Goal: Task Accomplishment & Management: Use online tool/utility

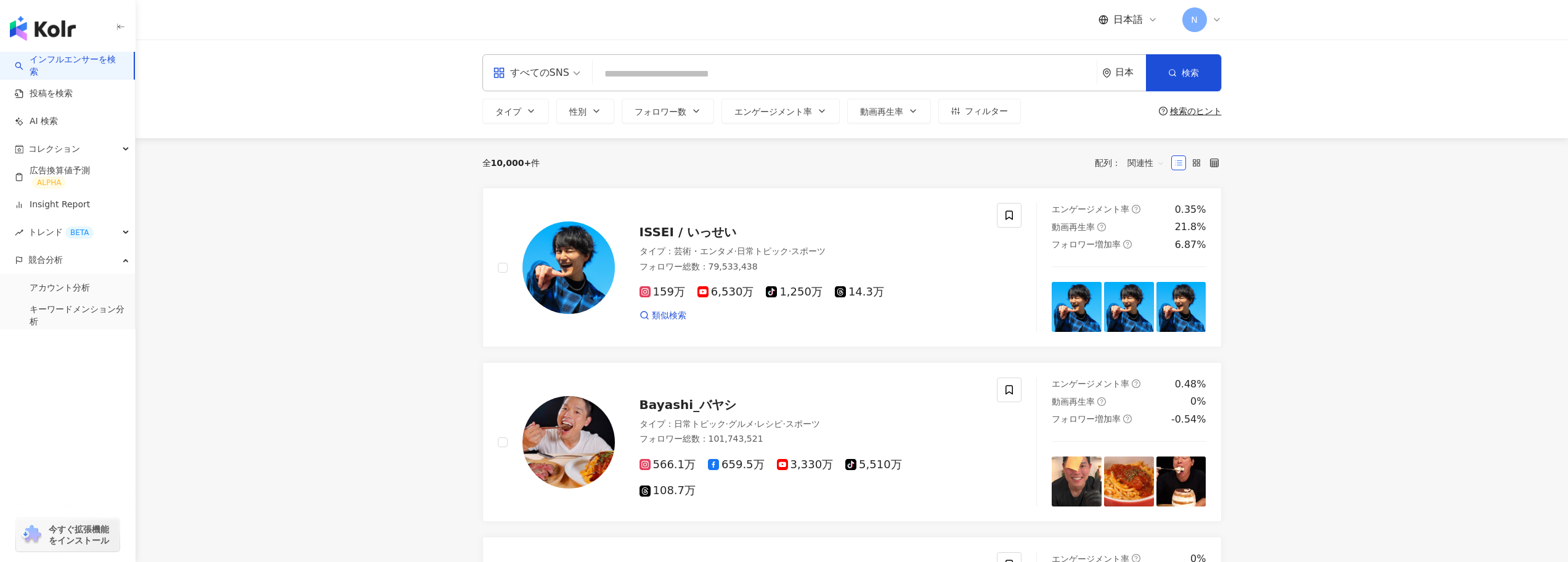
click at [565, 77] on div "すべてのSNS" at bounding box center [531, 72] width 76 height 20
click at [530, 56] on input "search" at bounding box center [536, 65] width 88 height 20
click at [532, 132] on div "Instagram" at bounding box center [536, 130] width 82 height 15
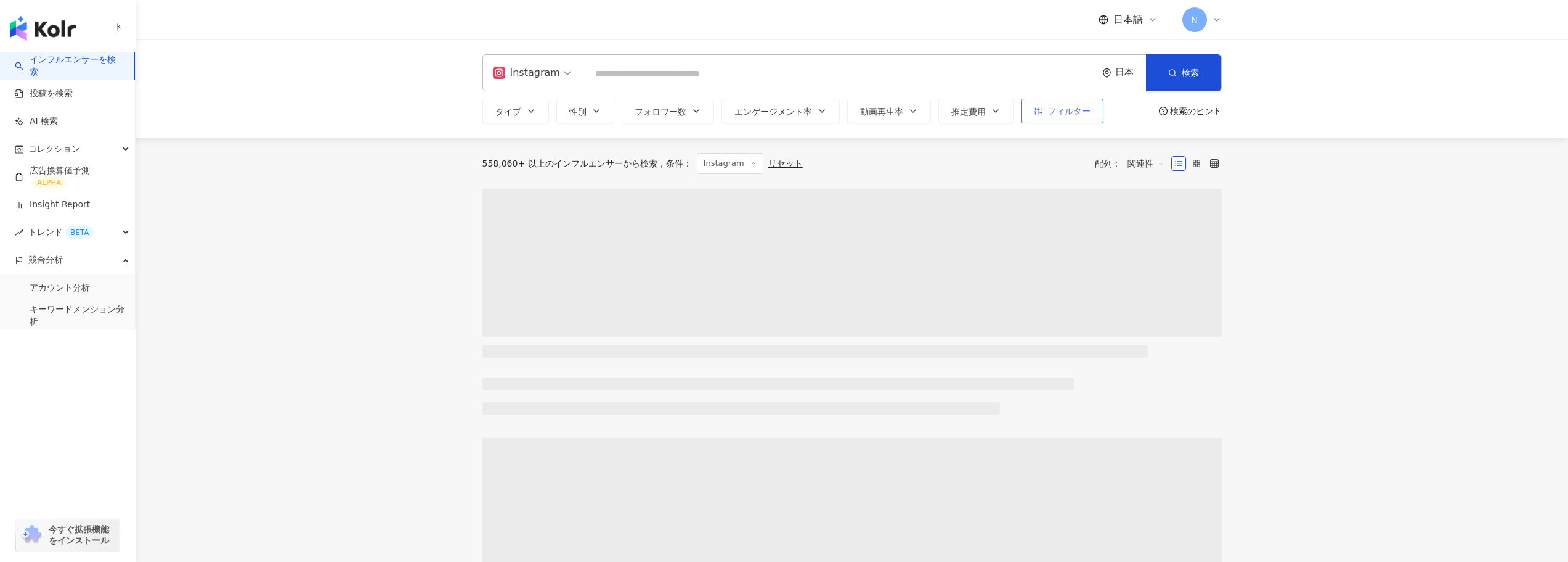
click at [1054, 111] on span "フィルター" at bounding box center [1069, 111] width 43 height 10
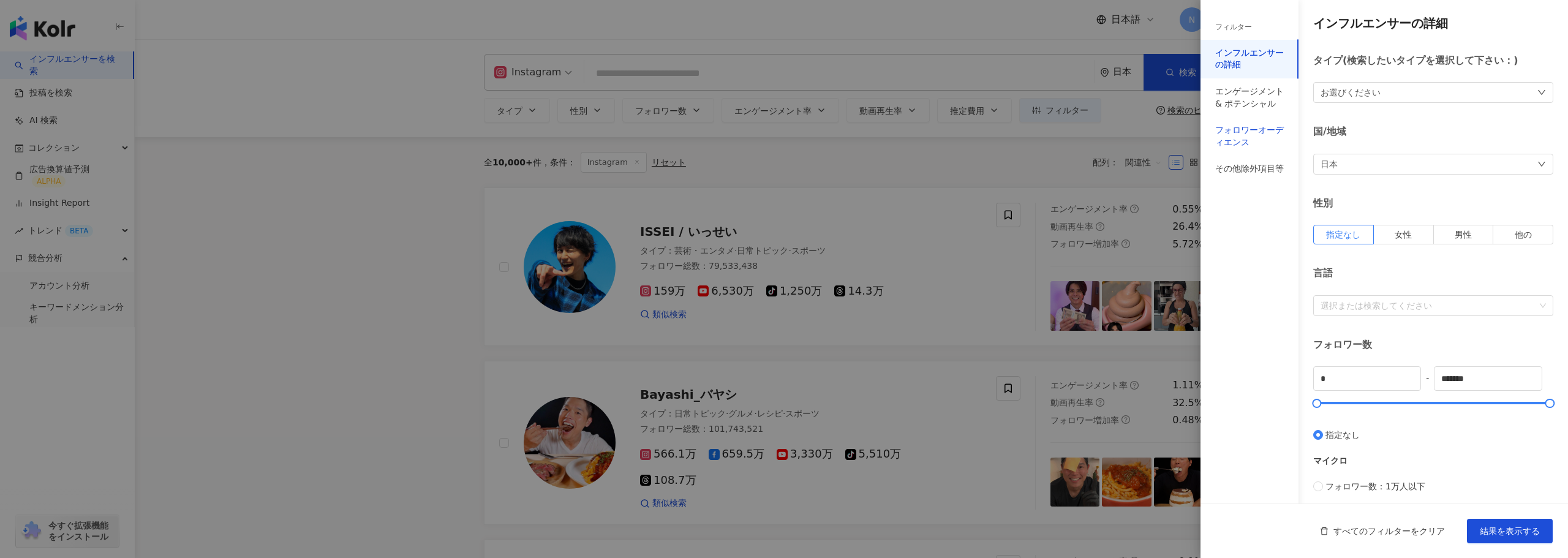
click at [1260, 133] on div "フォロワーオーディエンス" at bounding box center [1250, 136] width 69 height 24
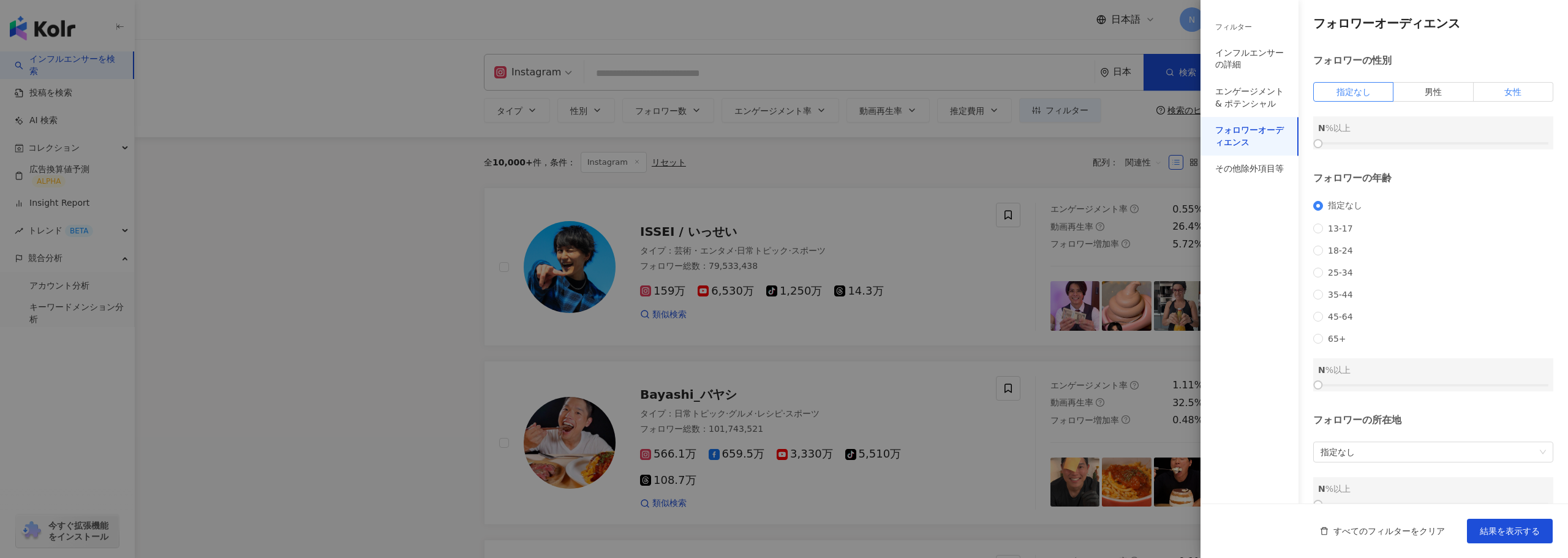
click at [1491, 88] on label "女性" at bounding box center [1513, 92] width 80 height 20
drag, startPoint x: 1321, startPoint y: 142, endPoint x: 1454, endPoint y: 126, distance: 134.0
click at [1454, 126] on div "女性 60 %以上" at bounding box center [1433, 133] width 240 height 33
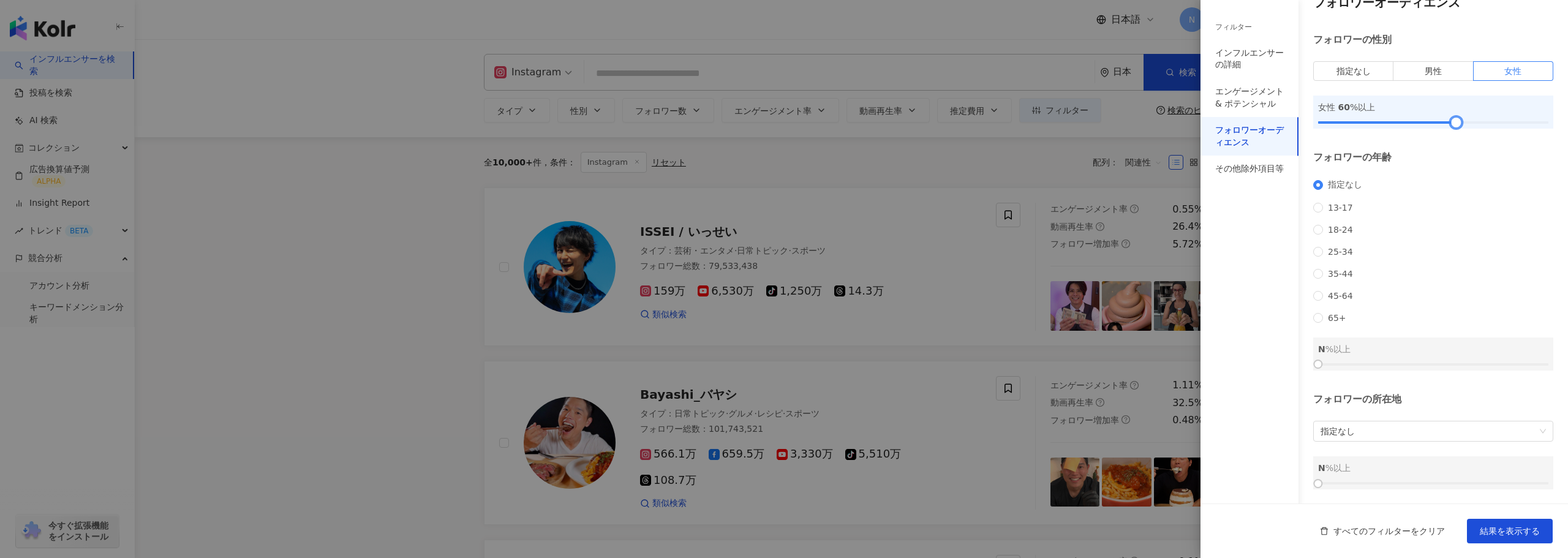
scroll to position [37, 0]
click at [1248, 56] on div "インフルエンサーの詳細" at bounding box center [1250, 59] width 69 height 24
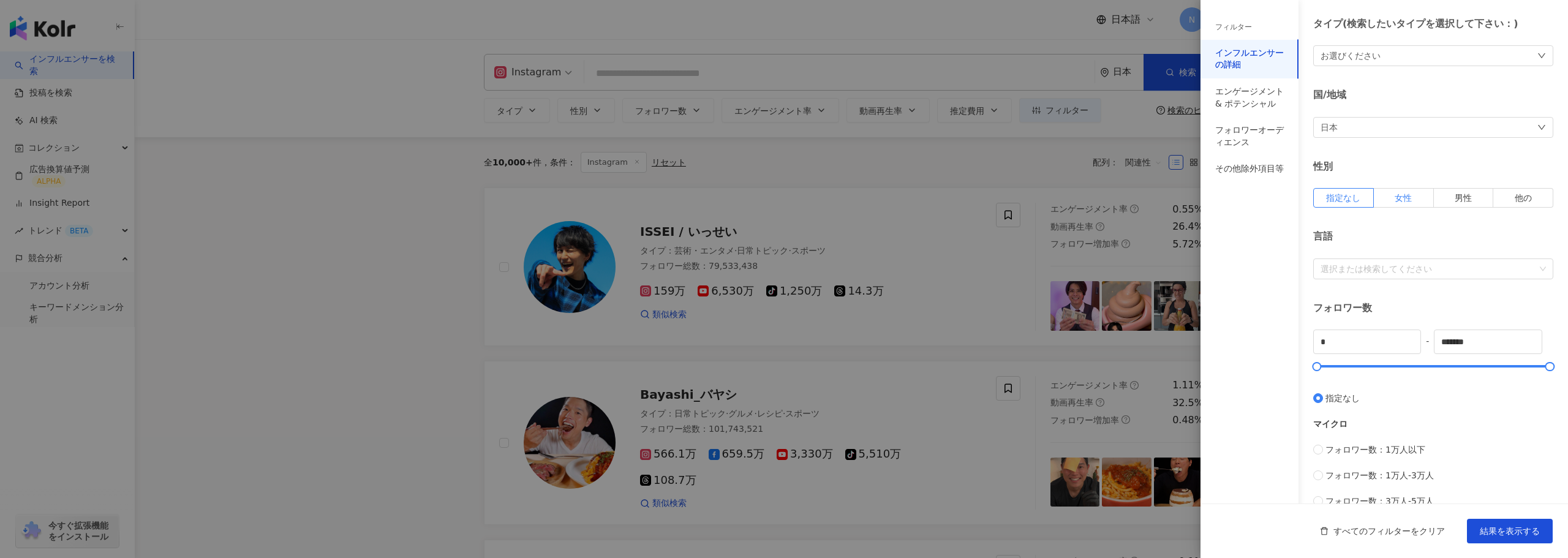
click at [1395, 202] on span "女性" at bounding box center [1404, 198] width 17 height 10
click at [1360, 273] on div at bounding box center [1427, 269] width 223 height 9
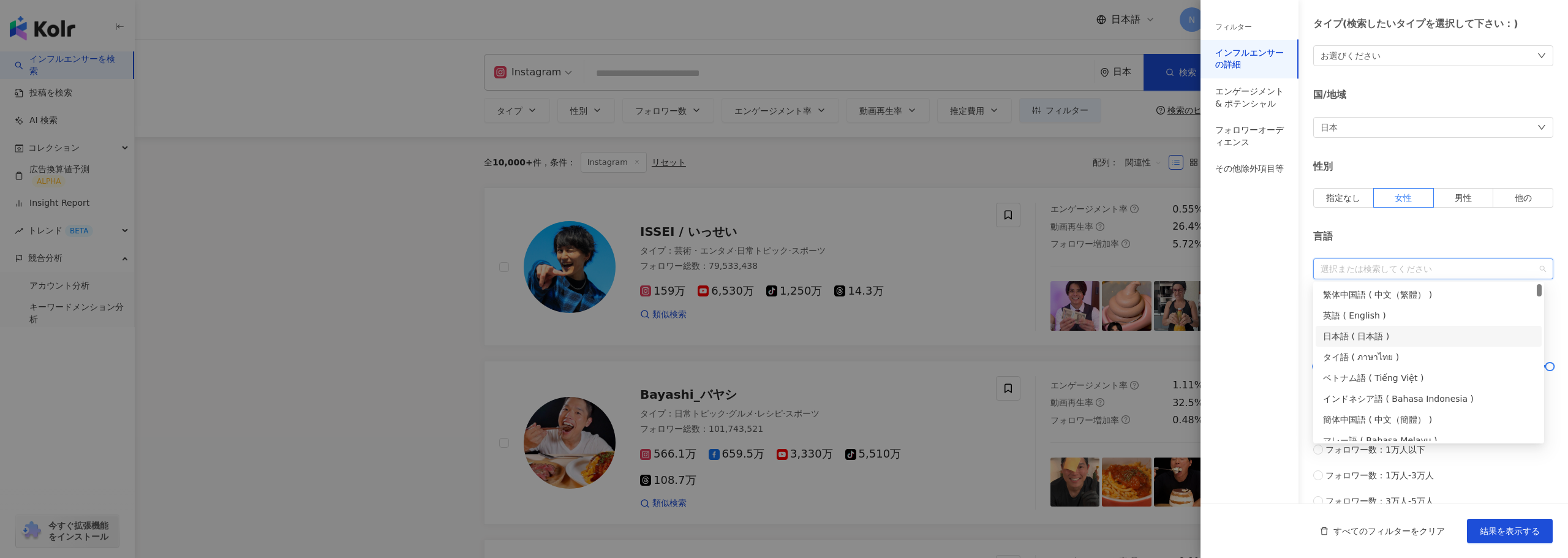
click at [1360, 333] on div "日本語 ( 日本語 )" at bounding box center [1429, 336] width 211 height 14
click at [1276, 322] on div "フィルター インフルエンサーの詳細 エンゲージメント & ポテンシャル フォロワーオーディエンス その他除外項目等" at bounding box center [1249, 285] width 98 height 543
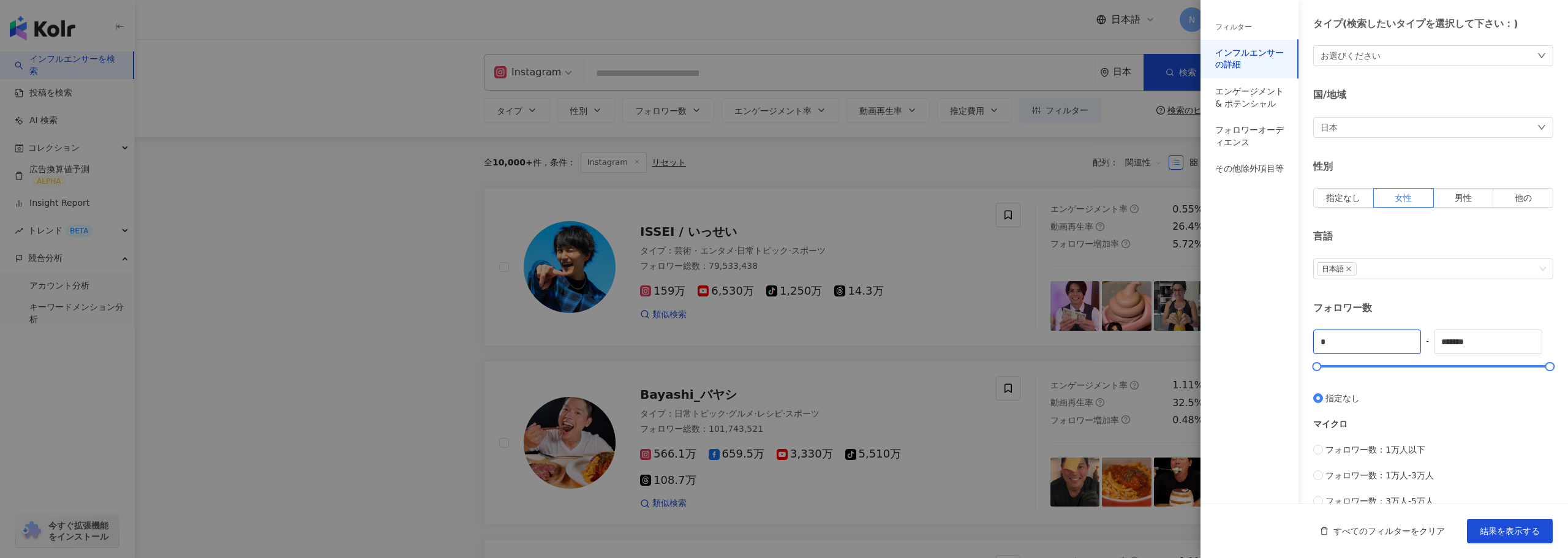
drag, startPoint x: 1347, startPoint y: 348, endPoint x: 1308, endPoint y: 342, distance: 39.5
click at [1308, 342] on div "インフルエンサーの詳細 タイプ ( 検索したいタイプを選択して下さい： ) お選びください 国/地域 日本 性別 指定なし 女性 男性 他の 言語 日本語 フ…" at bounding box center [1384, 398] width 367 height 871
type input "******"
click at [1235, 379] on div "フィルター インフルエンサーの詳細 エンゲージメント & ポテンシャル フォロワーオーディエンス その他除外項目等" at bounding box center [1249, 285] width 98 height 543
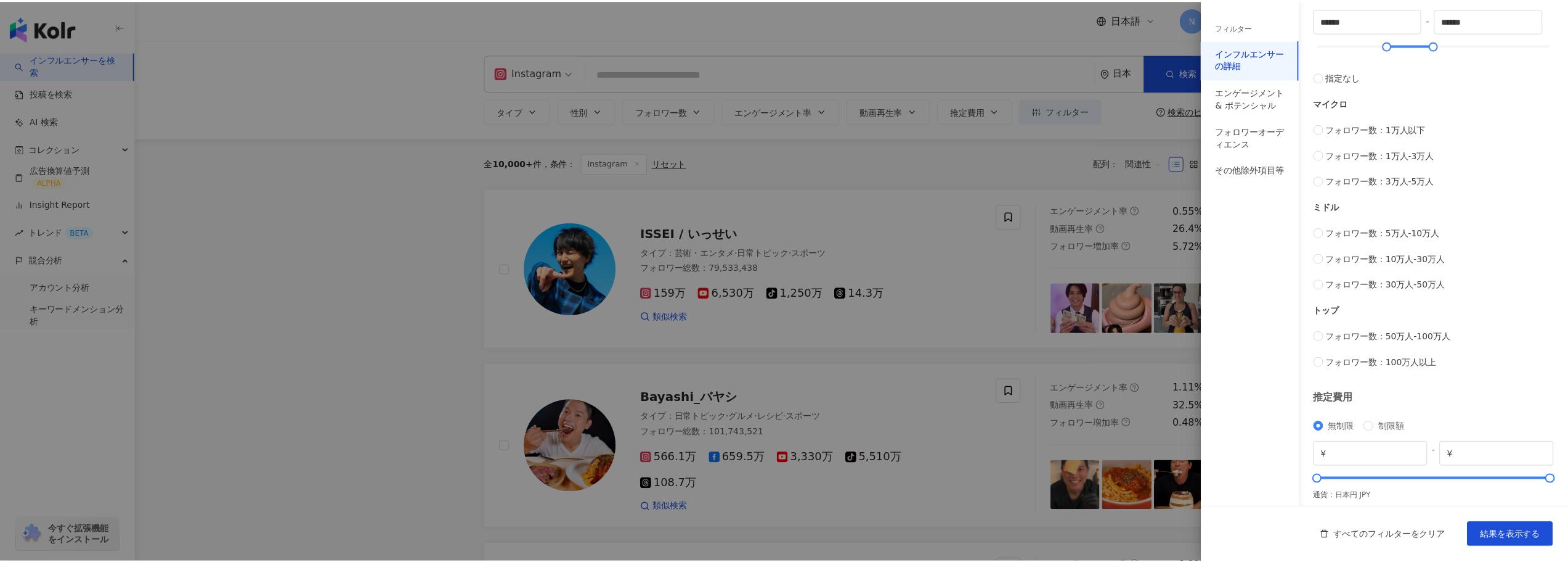
scroll to position [369, 0]
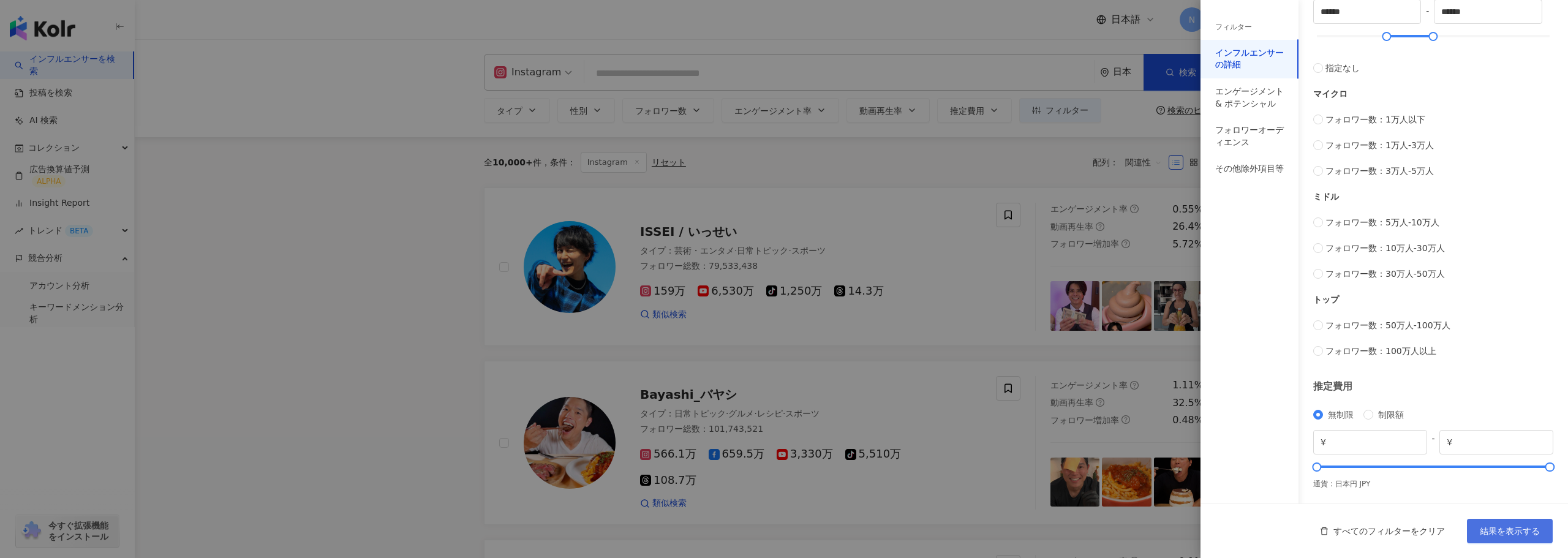
click at [1497, 524] on button "結果を表示する" at bounding box center [1510, 531] width 86 height 24
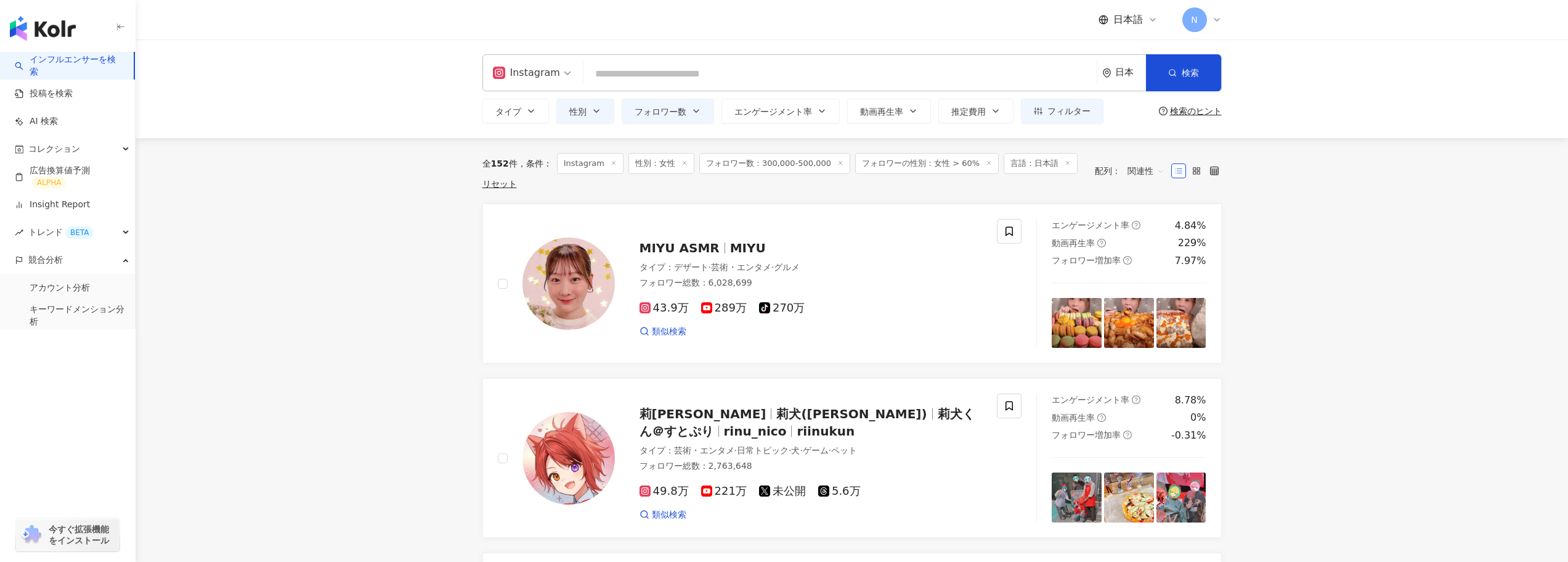
click at [872, 72] on input "search" at bounding box center [840, 74] width 504 height 24
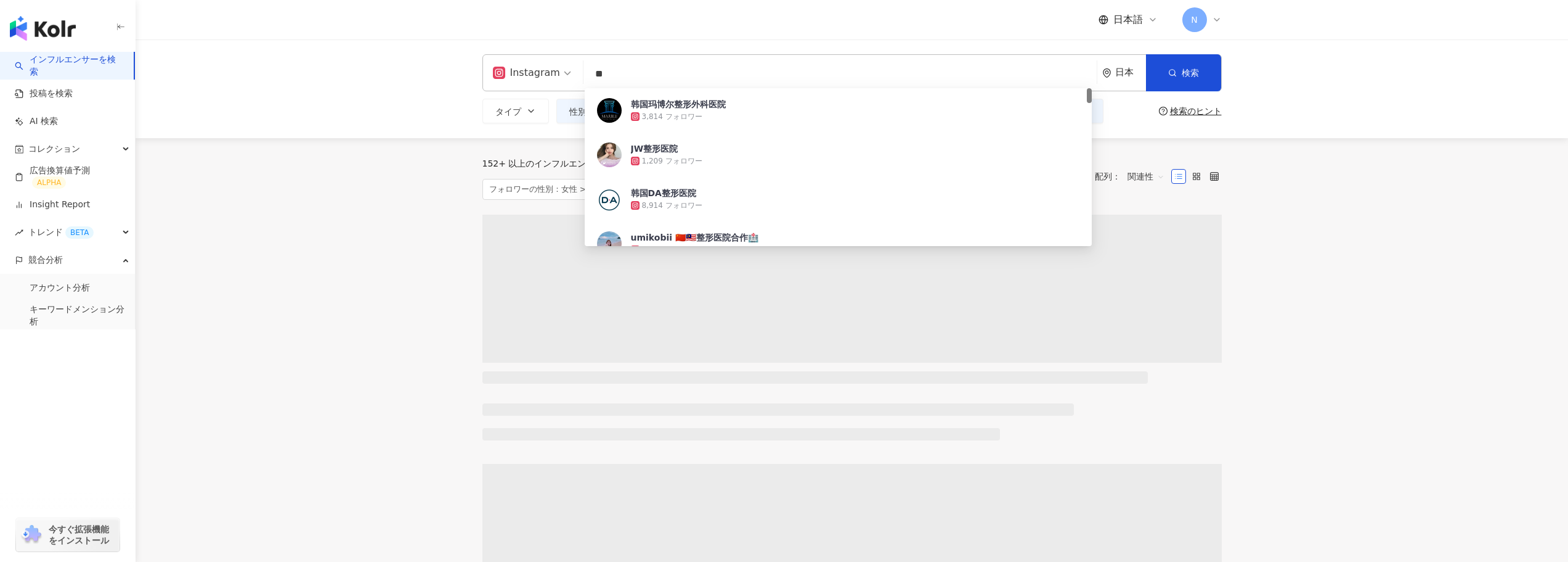
type input "**"
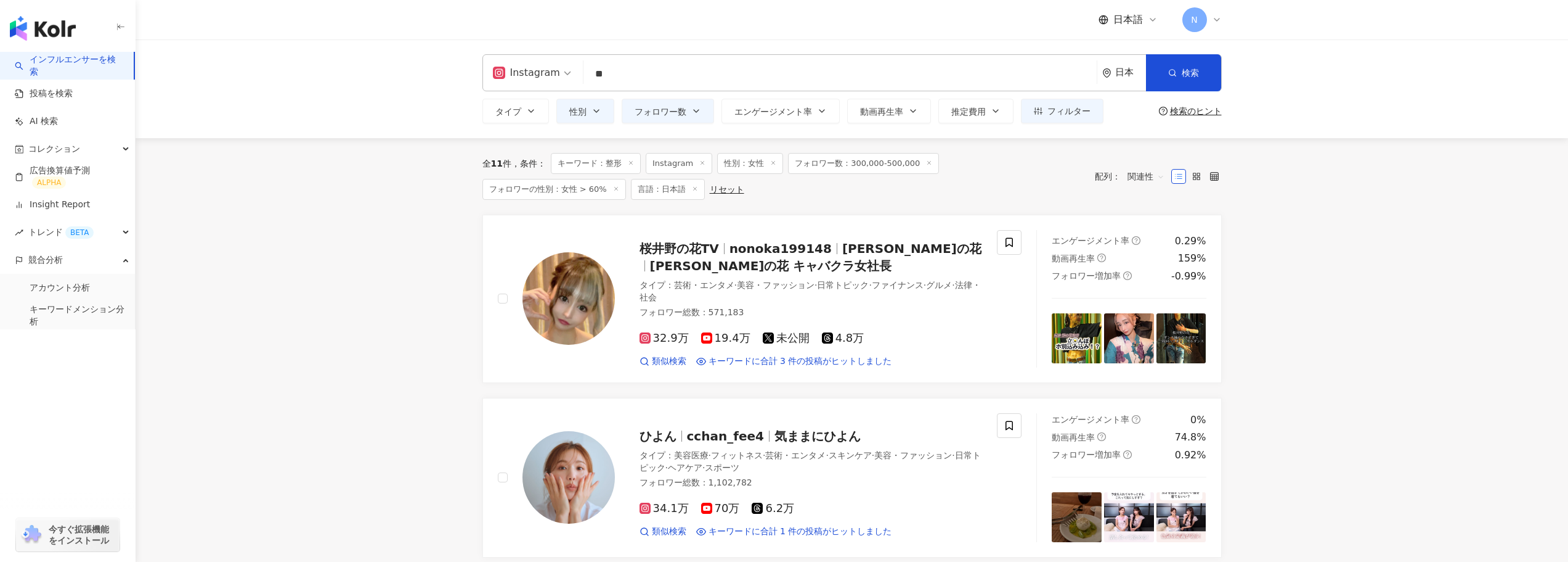
click at [528, 113] on icon "button" at bounding box center [531, 111] width 10 height 10
click at [552, 66] on div "Instagram" at bounding box center [526, 72] width 67 height 20
click at [536, 169] on div "YouTube" at bounding box center [536, 175] width 79 height 15
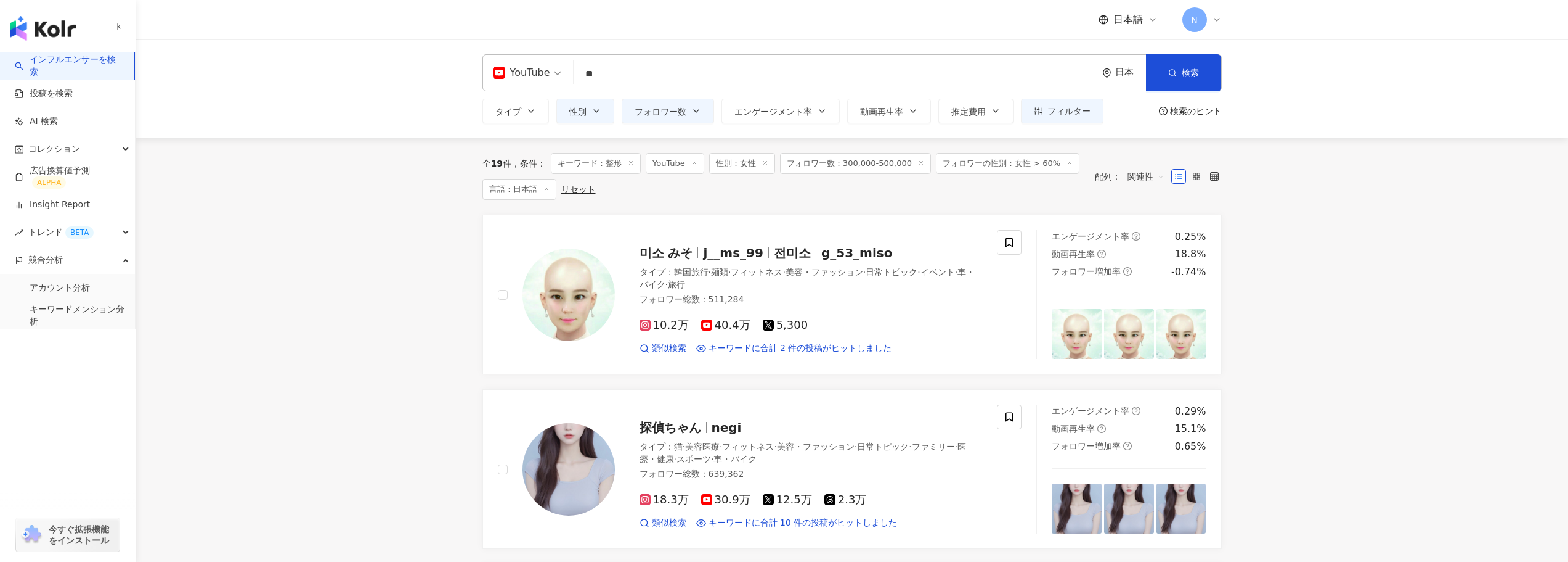
click at [1057, 106] on span "フィルター" at bounding box center [1069, 111] width 43 height 10
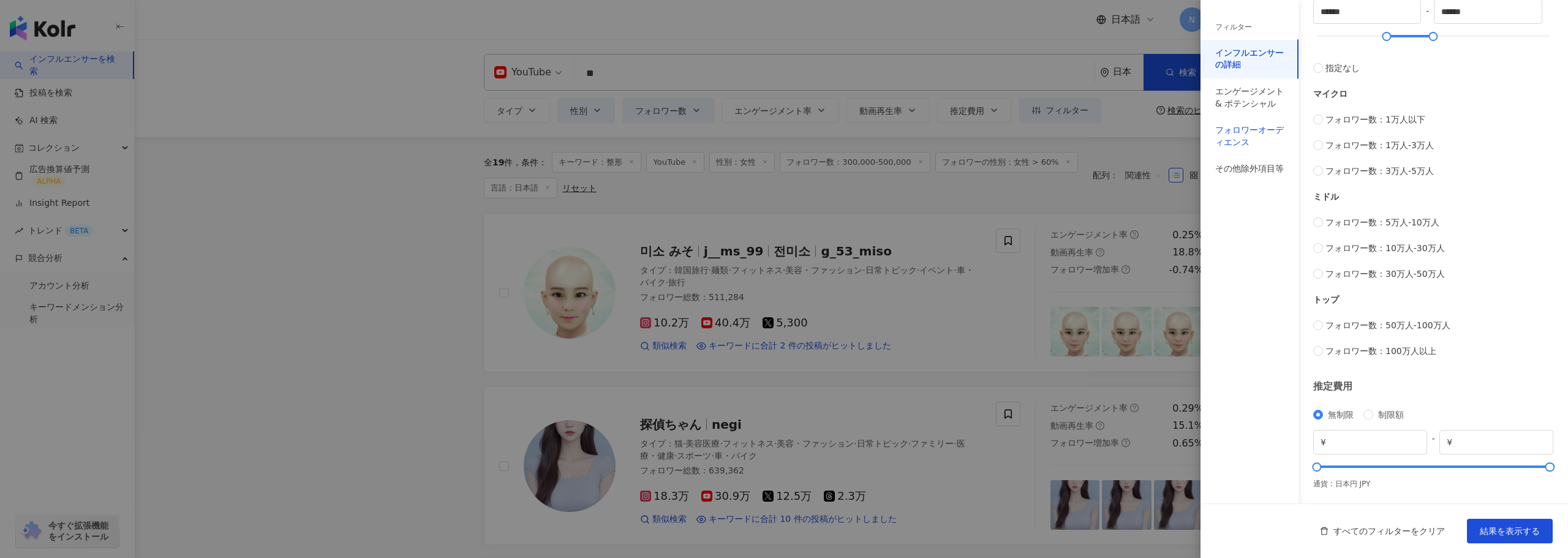
click at [1235, 126] on div "フォロワーオーディエンス" at bounding box center [1250, 136] width 69 height 24
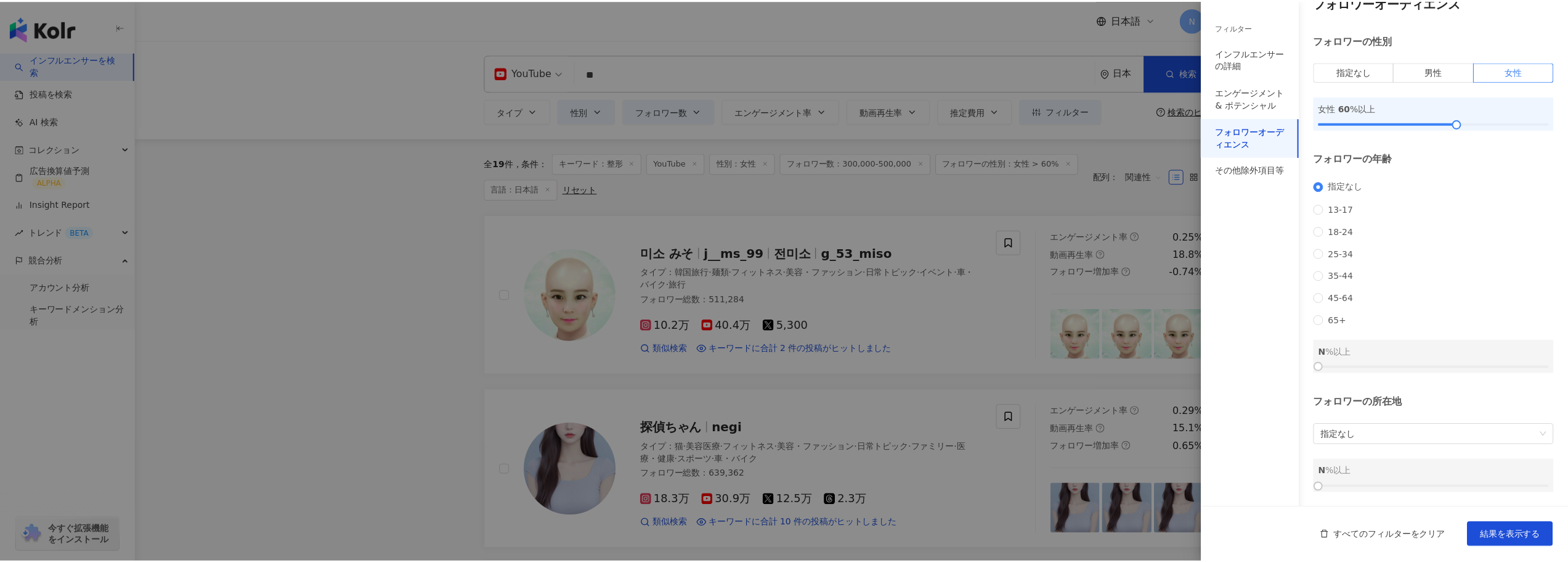
scroll to position [37, 0]
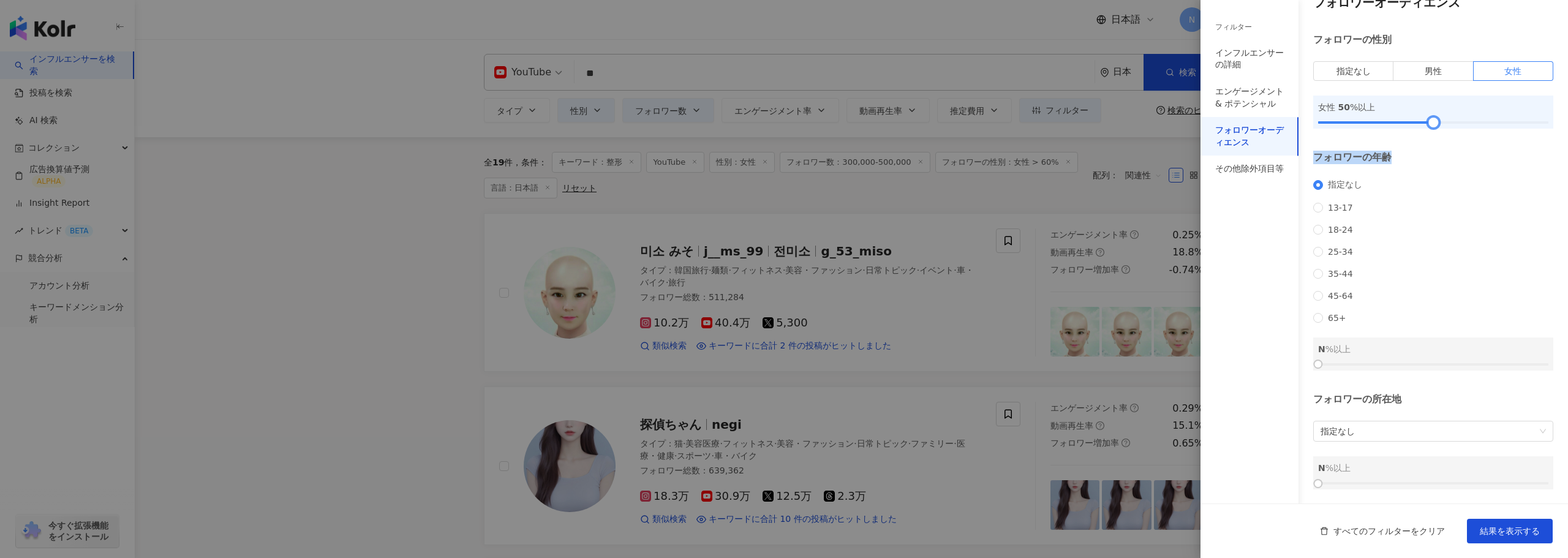
drag, startPoint x: 1454, startPoint y: 108, endPoint x: 1432, endPoint y: 126, distance: 28.4
click at [1432, 126] on div "フォロワーオーディエンス フォロワーの性別 指定なし 男性 女性 女性 50 %以上 フォロワーの年齢 指定なし 13-17 18-24 25-34 35-4…" at bounding box center [1384, 242] width 367 height 525
click at [1486, 534] on span "結果を表示する" at bounding box center [1510, 531] width 60 height 10
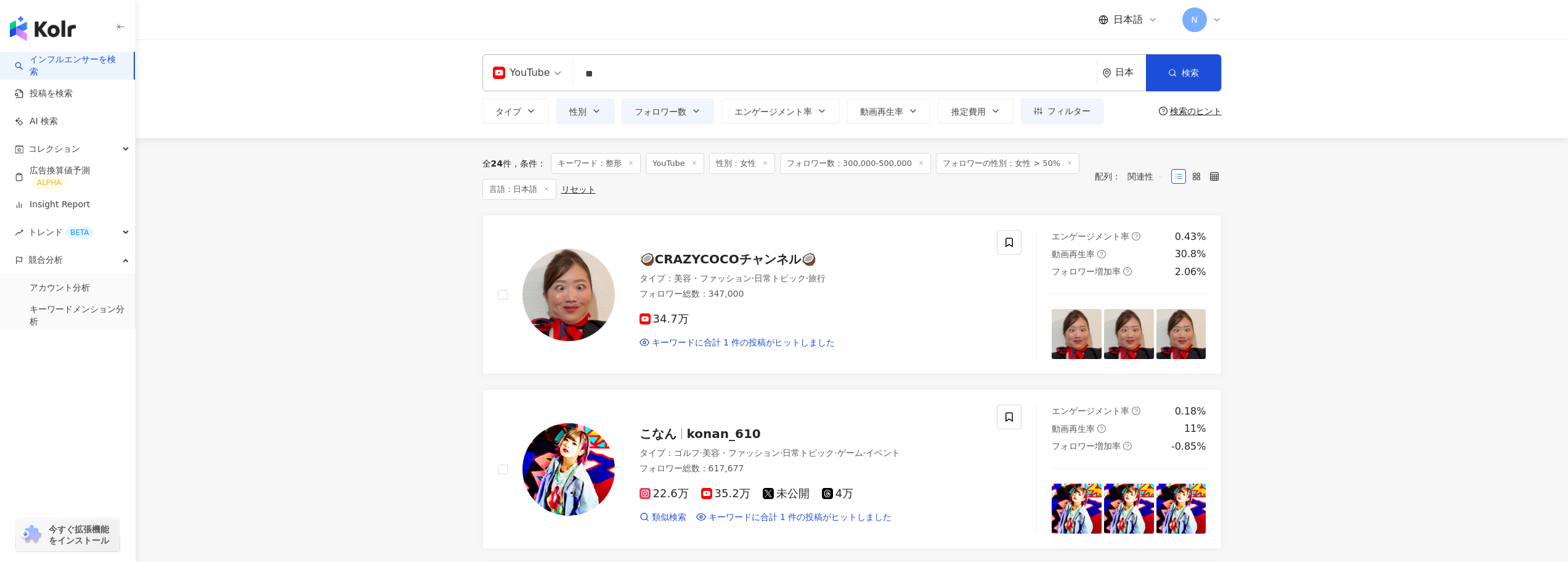
click at [535, 74] on div "YouTube" at bounding box center [521, 72] width 57 height 20
click at [525, 133] on div "Instagram" at bounding box center [536, 130] width 79 height 15
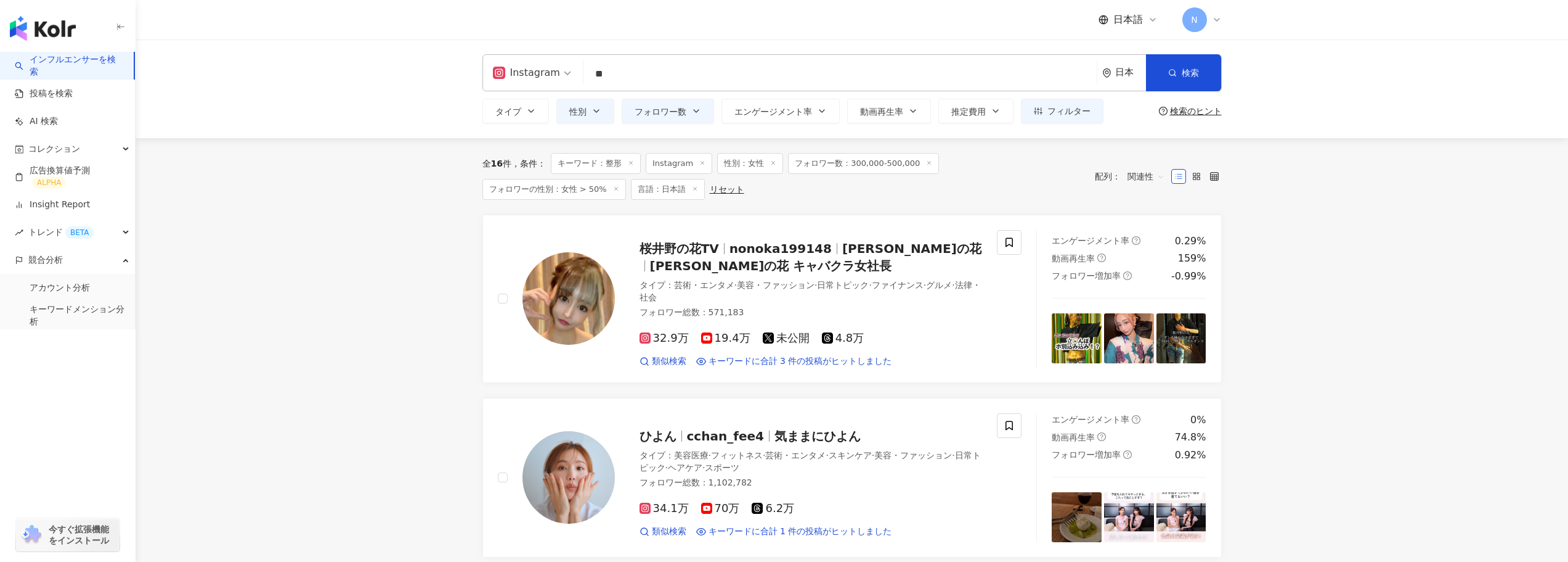
click at [707, 253] on span "桜井野の花TV" at bounding box center [679, 248] width 79 height 14
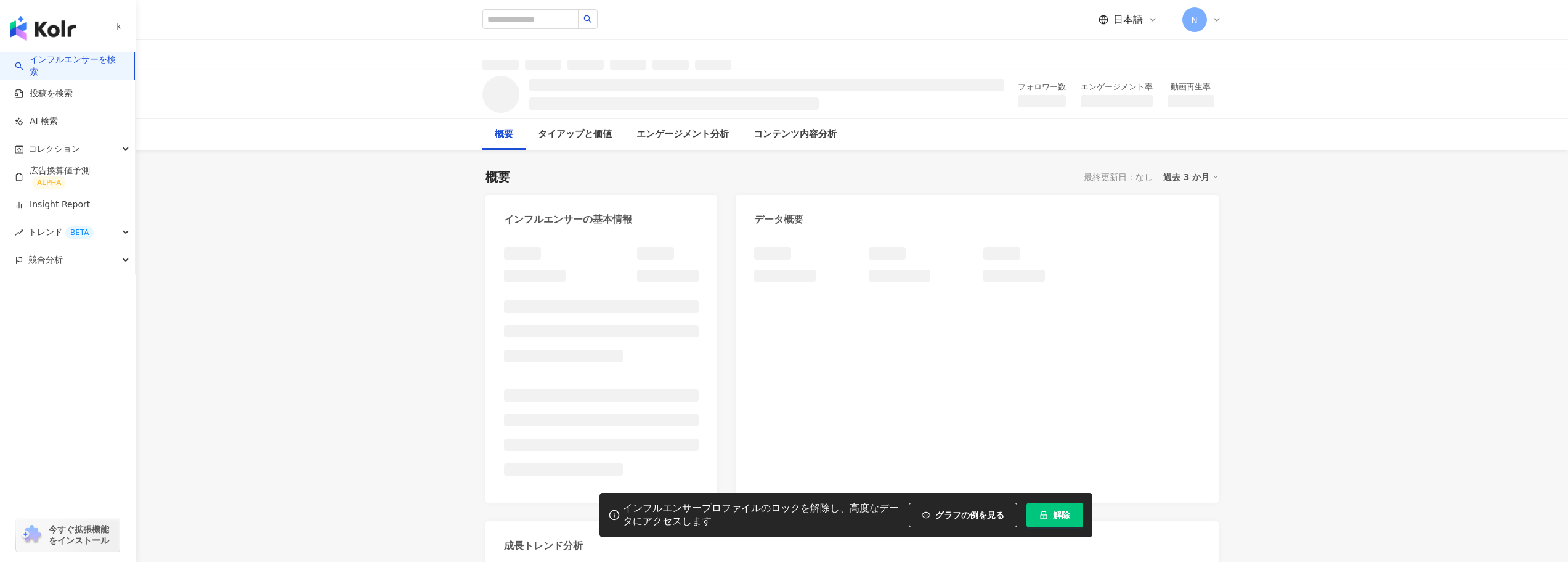
click at [1061, 512] on span "解除" at bounding box center [1061, 515] width 18 height 10
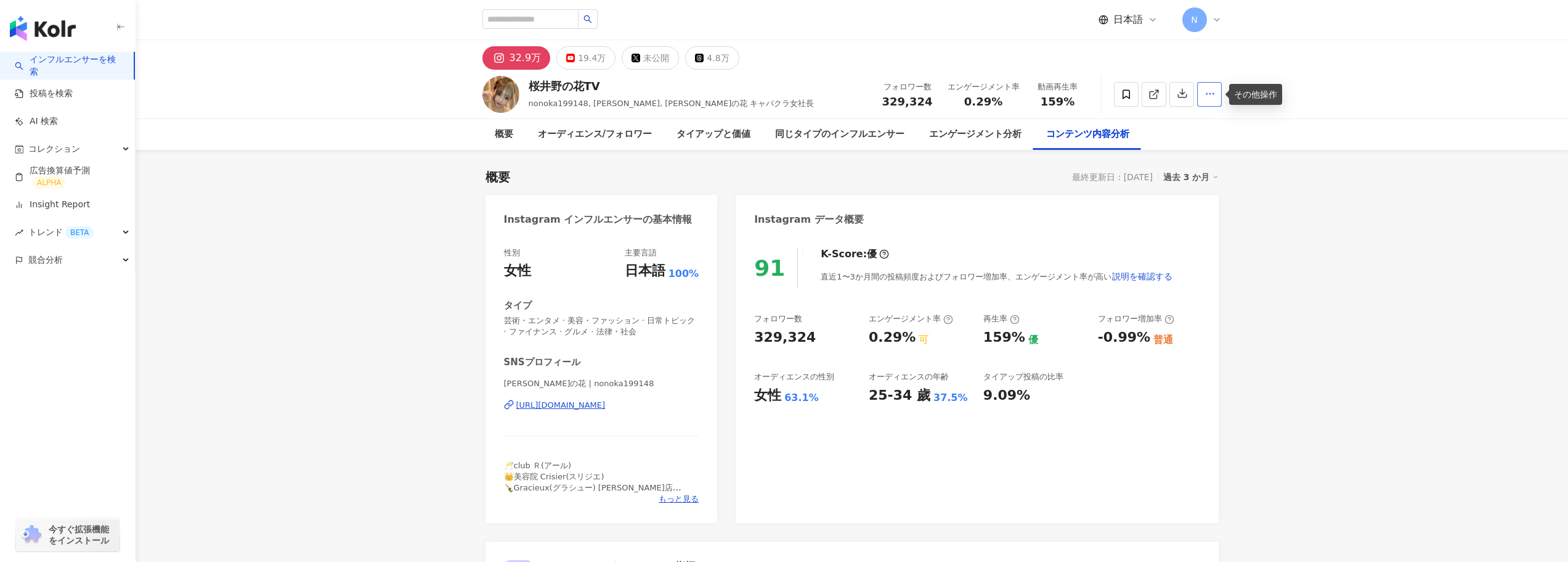
click at [1211, 93] on icon "button" at bounding box center [1210, 94] width 11 height 11
click at [1189, 98] on button "button" at bounding box center [1182, 95] width 24 height 24
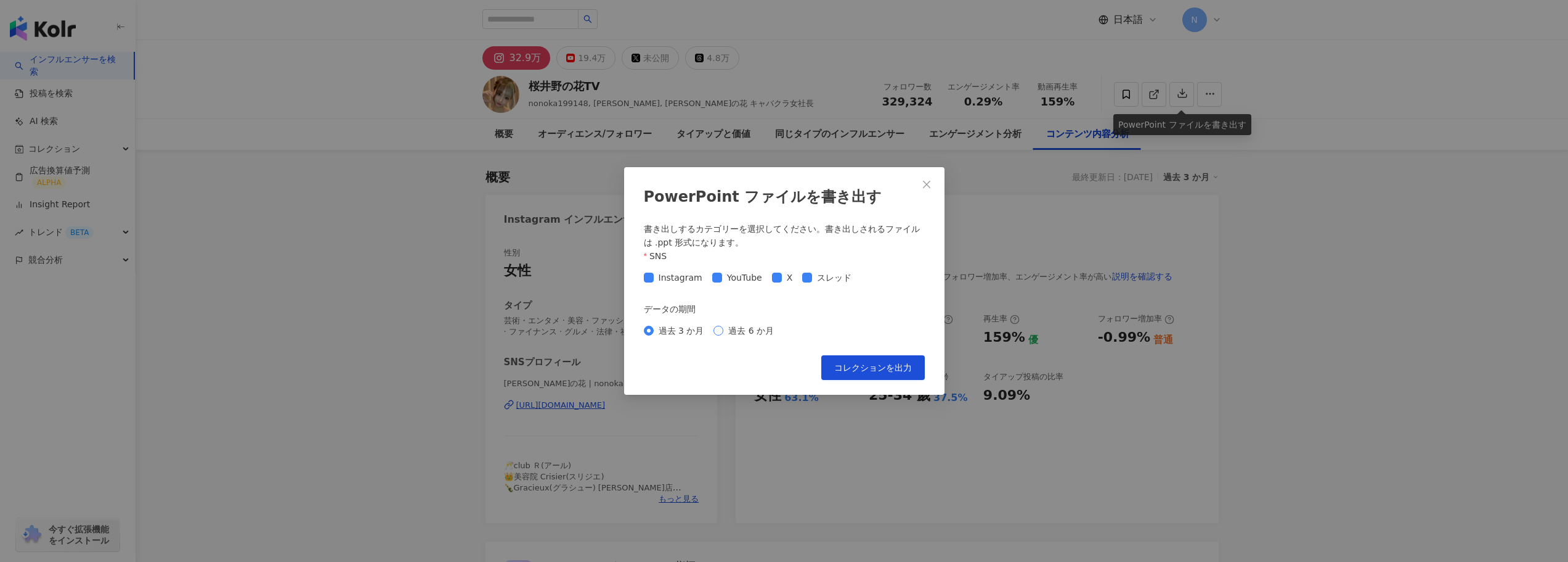
click at [738, 334] on span "過去 6 か月" at bounding box center [750, 331] width 56 height 14
click at [840, 366] on span "コレクションを出力" at bounding box center [873, 368] width 78 height 10
click at [397, 330] on div "PowerPoint ファイルを書き出す 書き出しするカテゴリーを選択してください。書き出しされるファイルは .ppt 形式になります。 SNS Instag…" at bounding box center [784, 281] width 1568 height 562
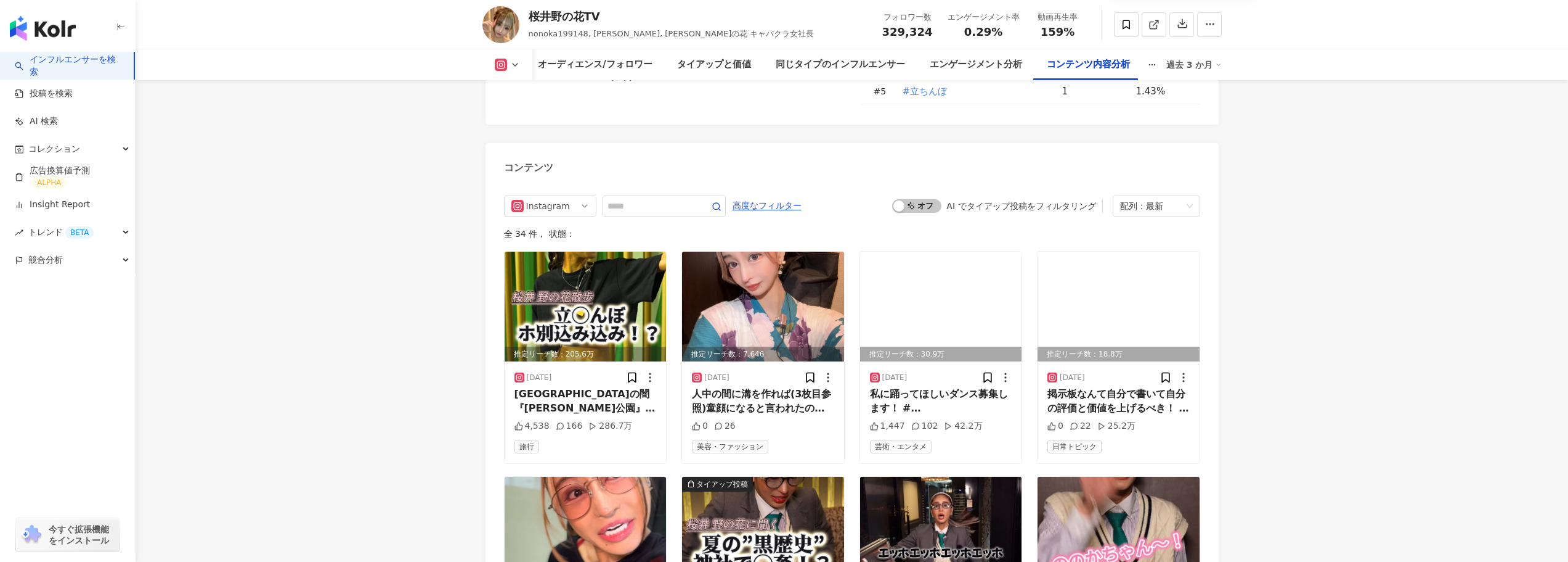
scroll to position [3691, 0]
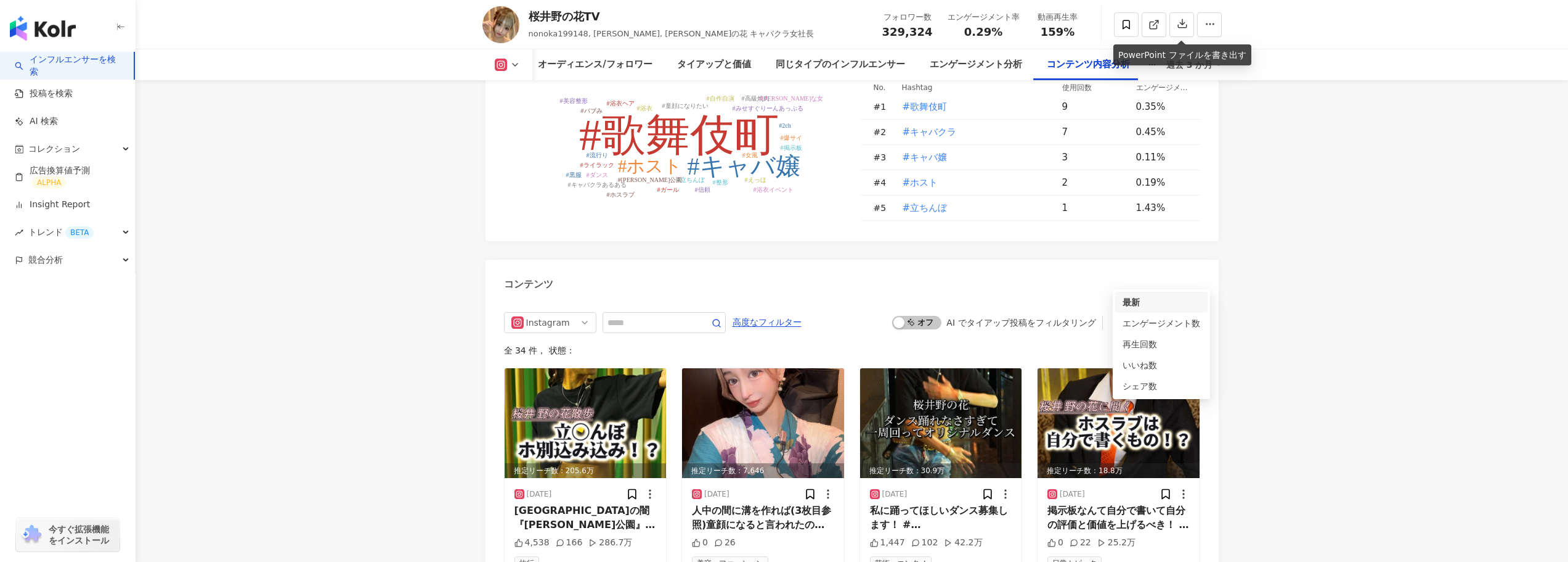
click at [1165, 313] on div "配列：最新" at bounding box center [1150, 323] width 62 height 20
click at [1165, 319] on div "エンゲージメント数" at bounding box center [1162, 323] width 78 height 14
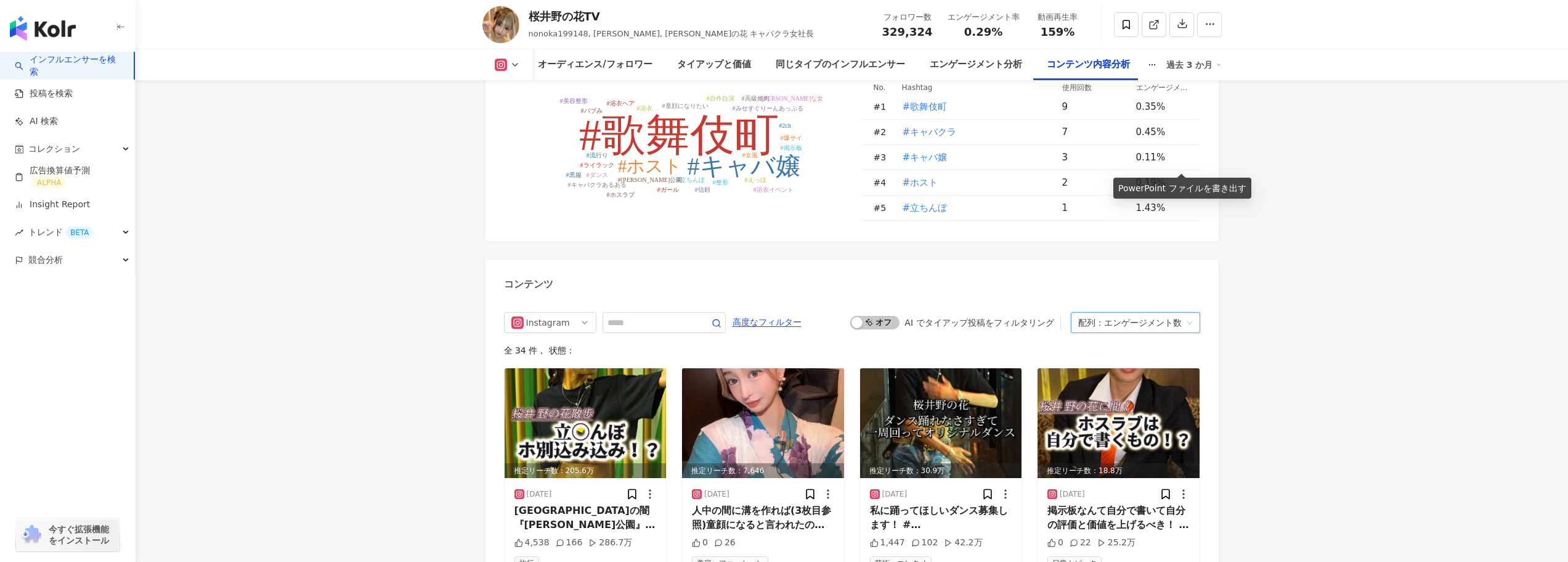
scroll to position [3824, 0]
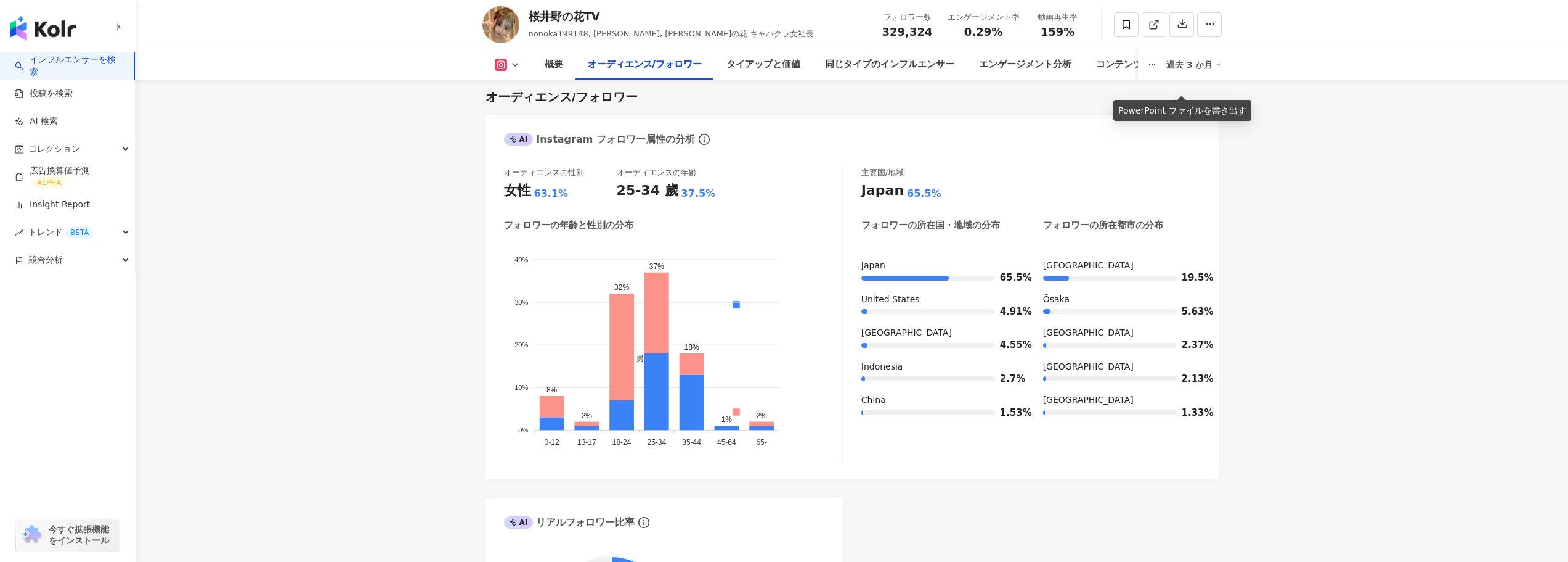
scroll to position [1604, 0]
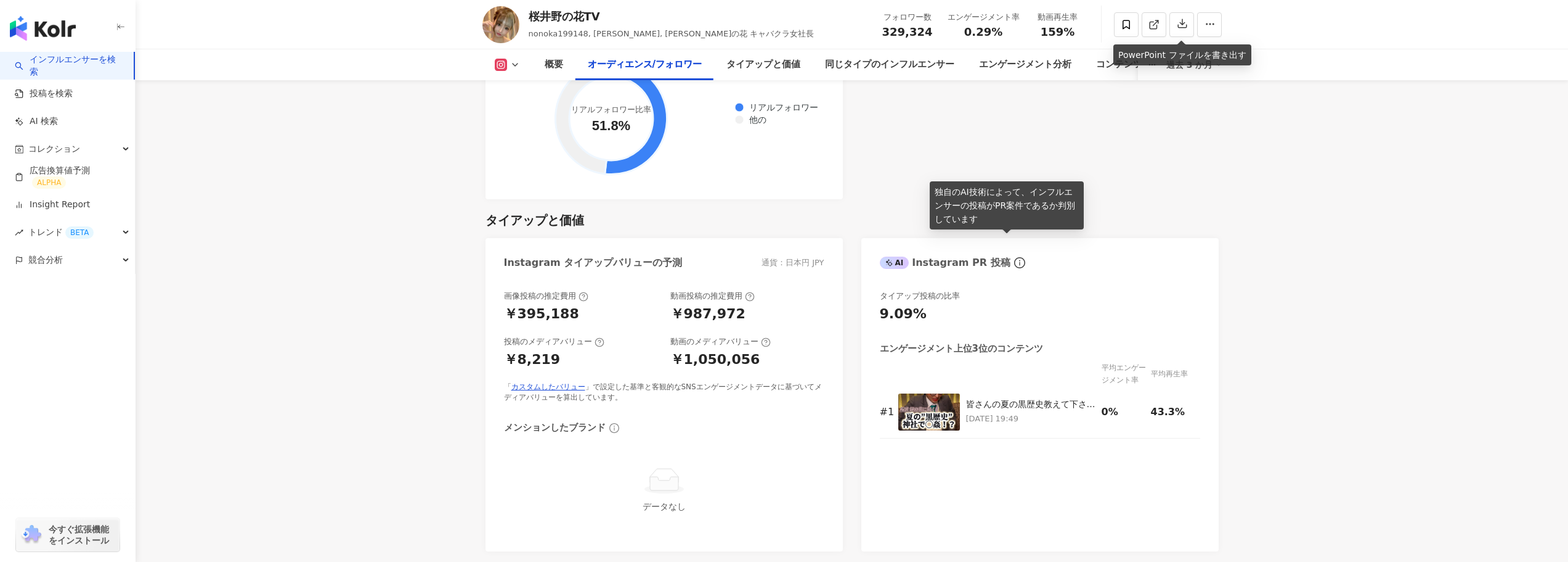
click at [910, 199] on div "タイアップと価値 Instagram タイアップバリューの予測 通貨：日本円 JPY 画像投稿の推定費用 ￥395,188 動画投稿の推定費用 ￥987,97…" at bounding box center [852, 375] width 733 height 352
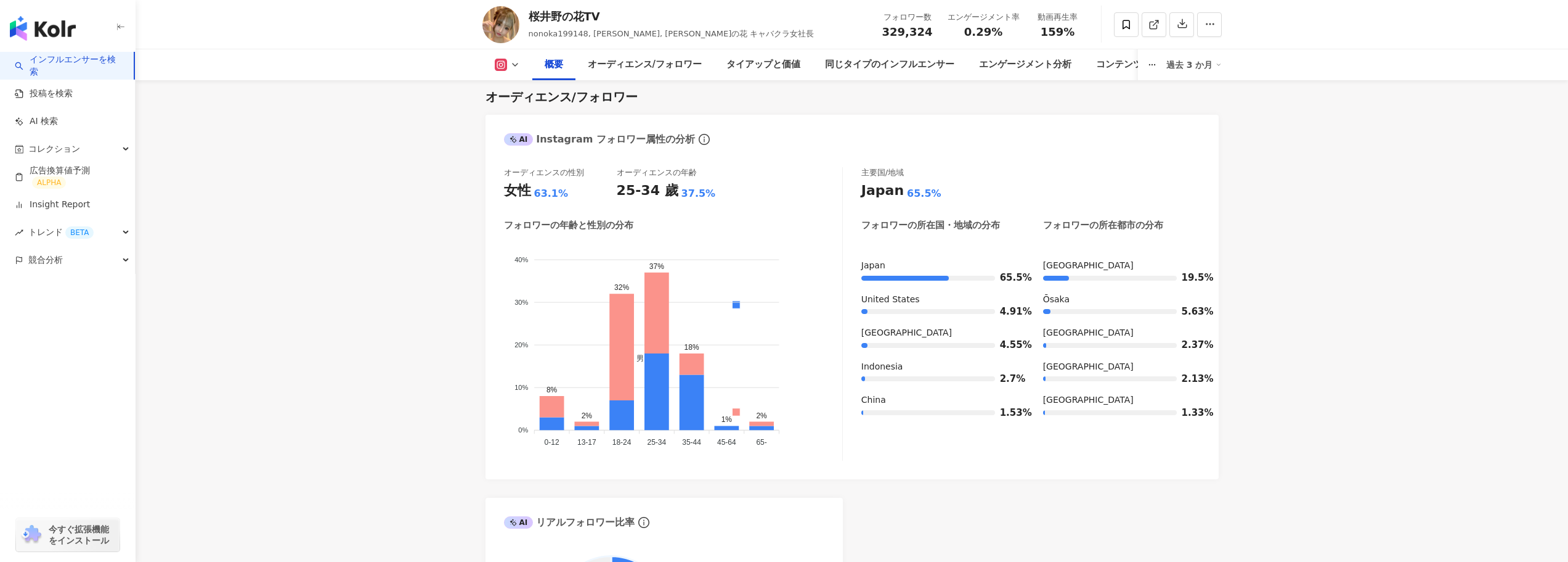
scroll to position [740, 0]
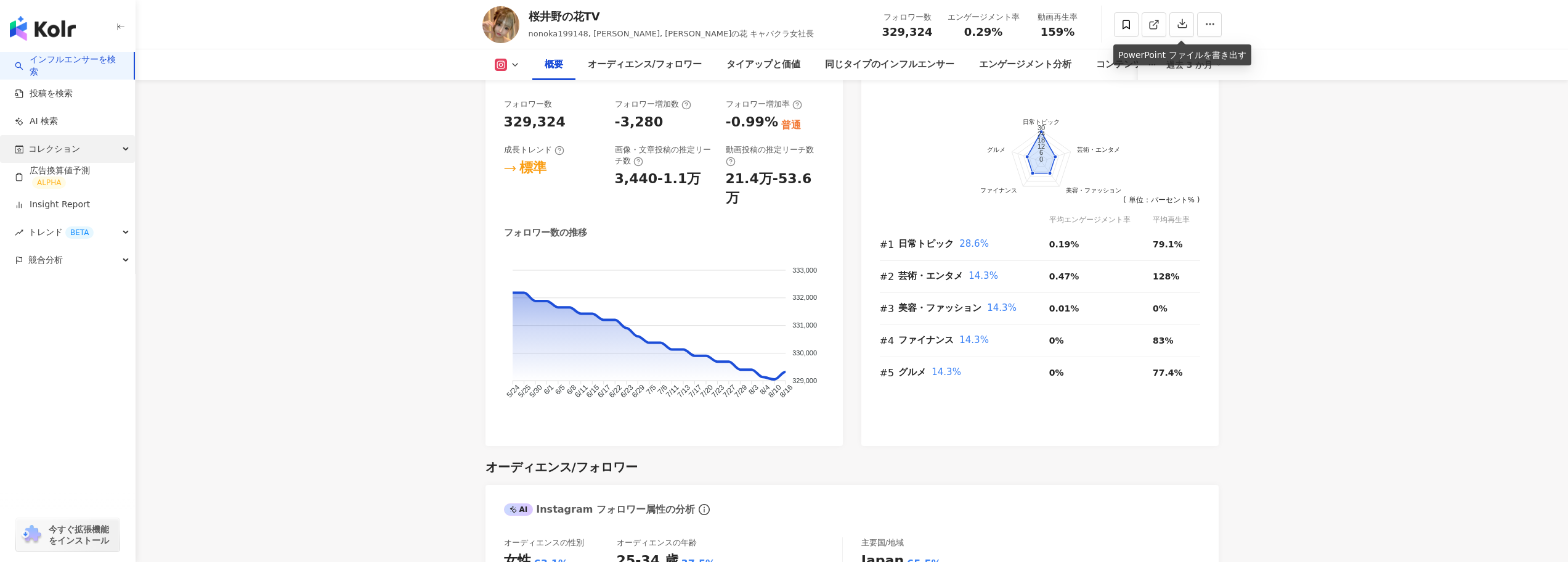
click at [46, 147] on span "コレクション" at bounding box center [54, 149] width 52 height 27
click at [75, 282] on link "Insight Report" at bounding box center [52, 288] width 75 height 12
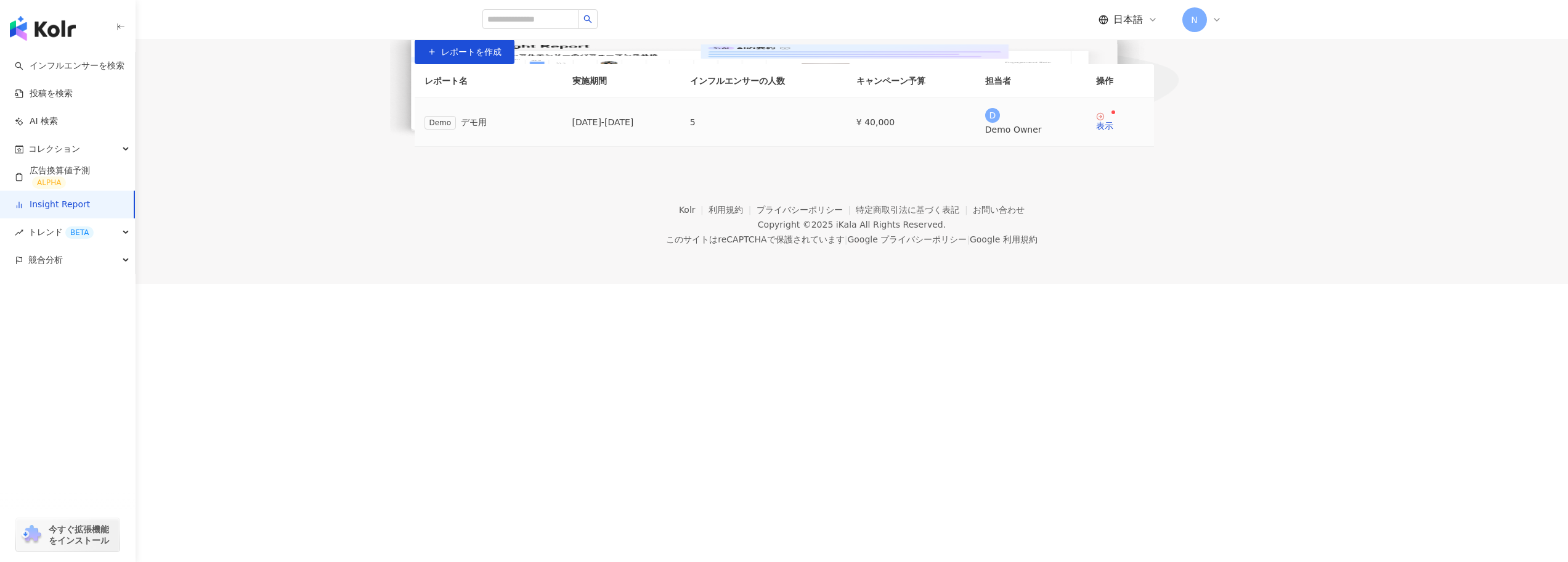
click at [670, 129] on div "2025/03/01 - 2025/04/01" at bounding box center [621, 122] width 98 height 14
click at [1113, 130] on div "表示" at bounding box center [1105, 125] width 18 height 8
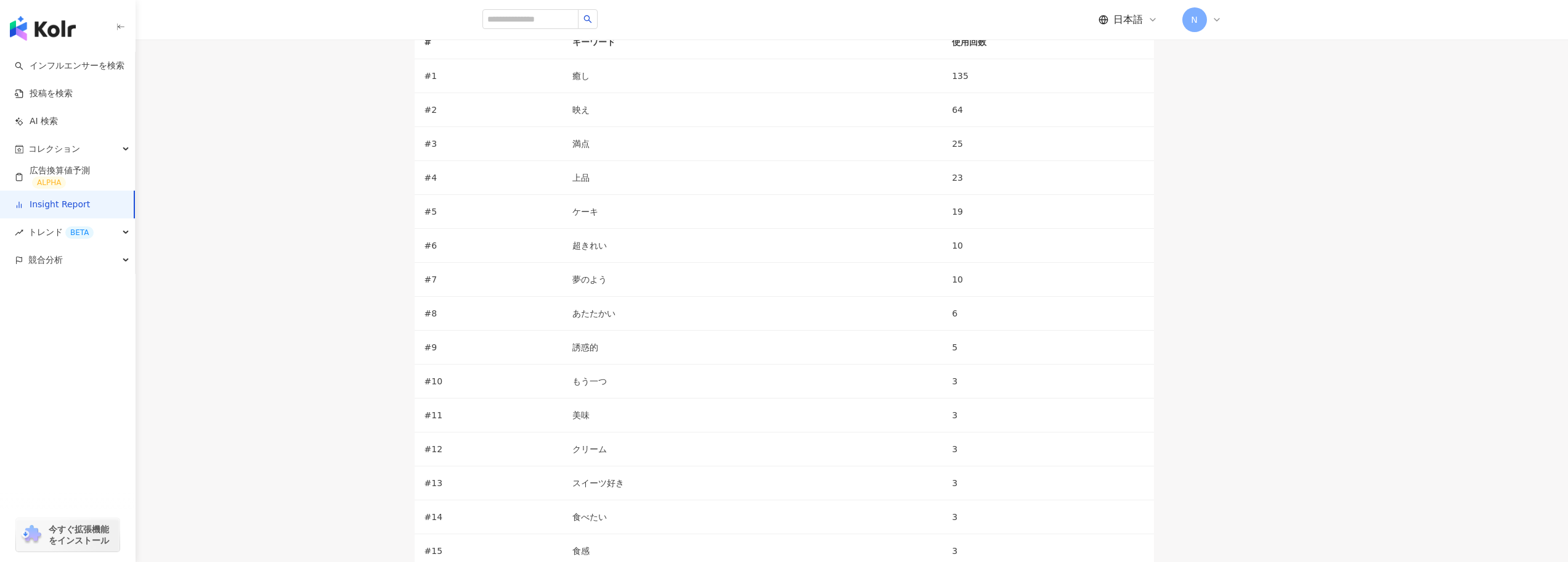
scroll to position [3919, 0]
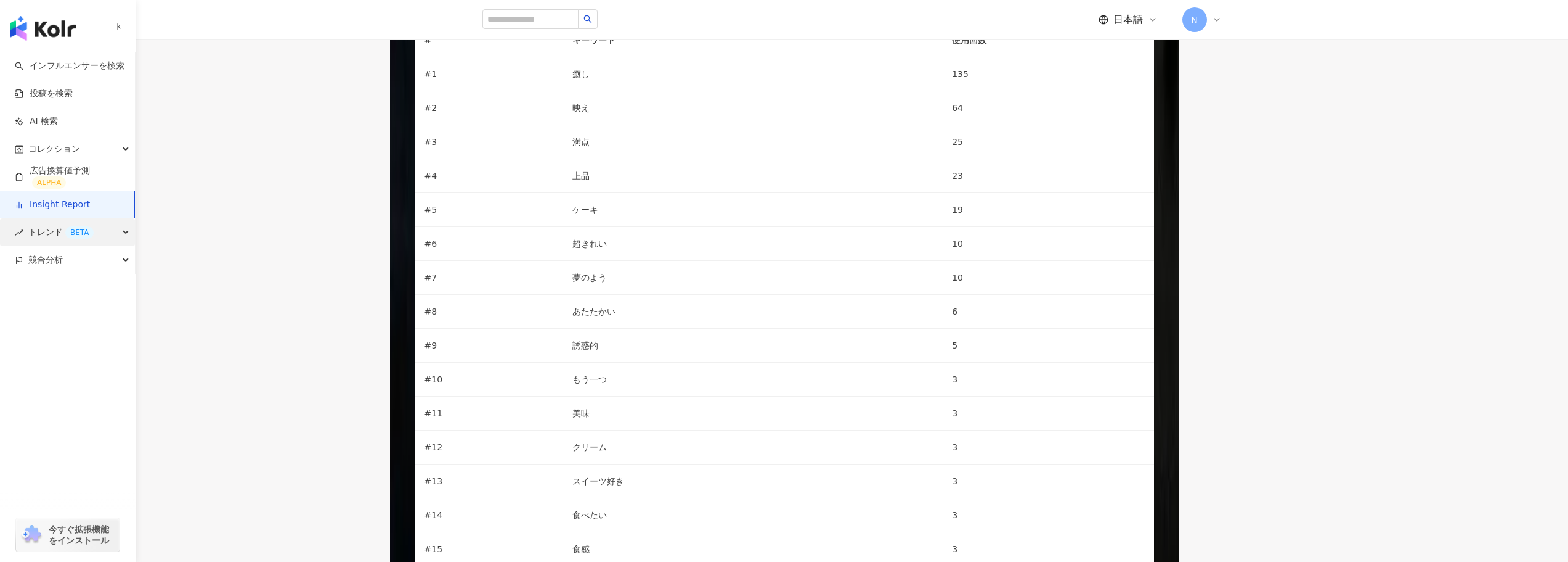
click at [54, 233] on span "トレンド BETA" at bounding box center [61, 232] width 66 height 27
click at [54, 258] on link "ハッシュタグランク" at bounding box center [69, 260] width 78 height 12
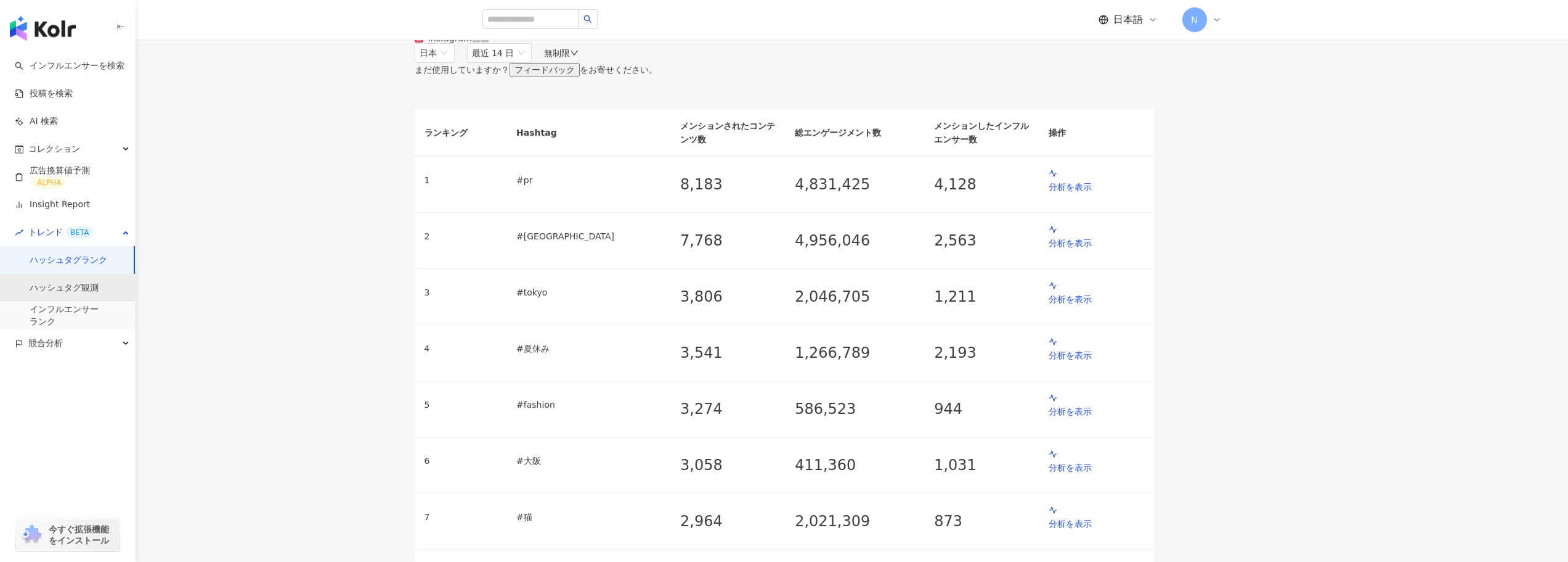
click at [65, 287] on link "ハッシュタグ観測" at bounding box center [64, 288] width 69 height 12
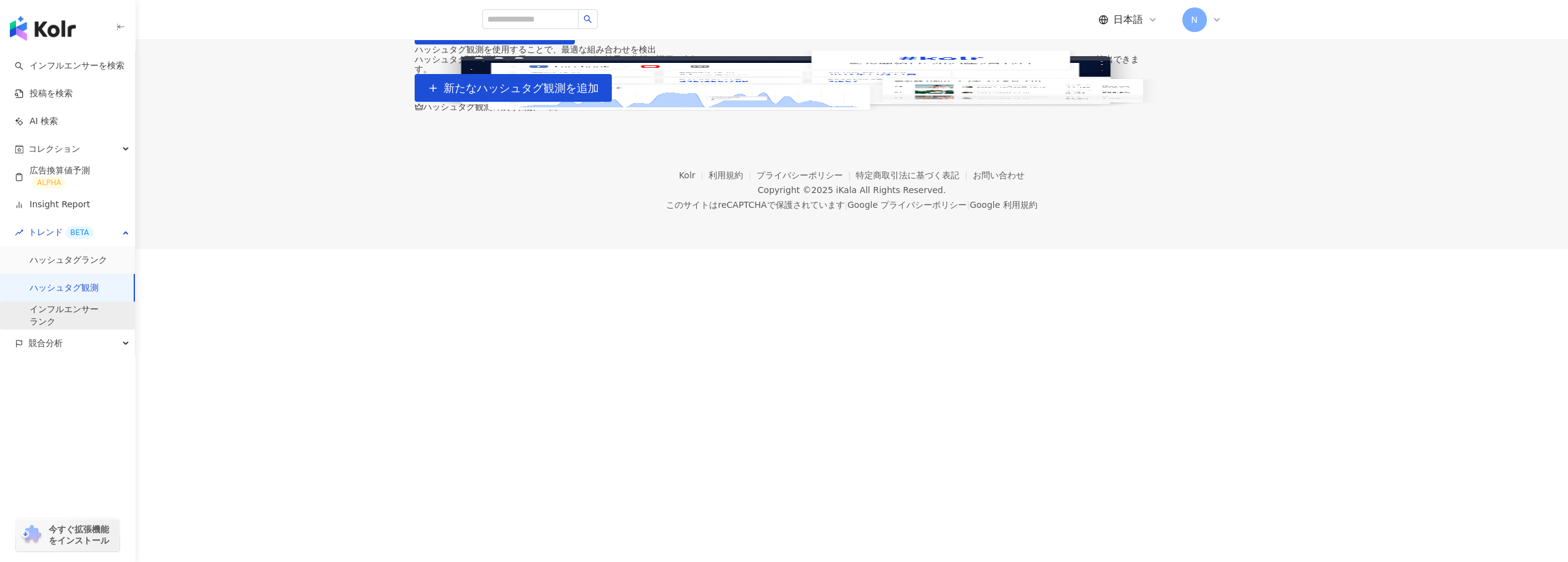
click at [87, 313] on link "インフルエンサー ランク" at bounding box center [64, 316] width 69 height 24
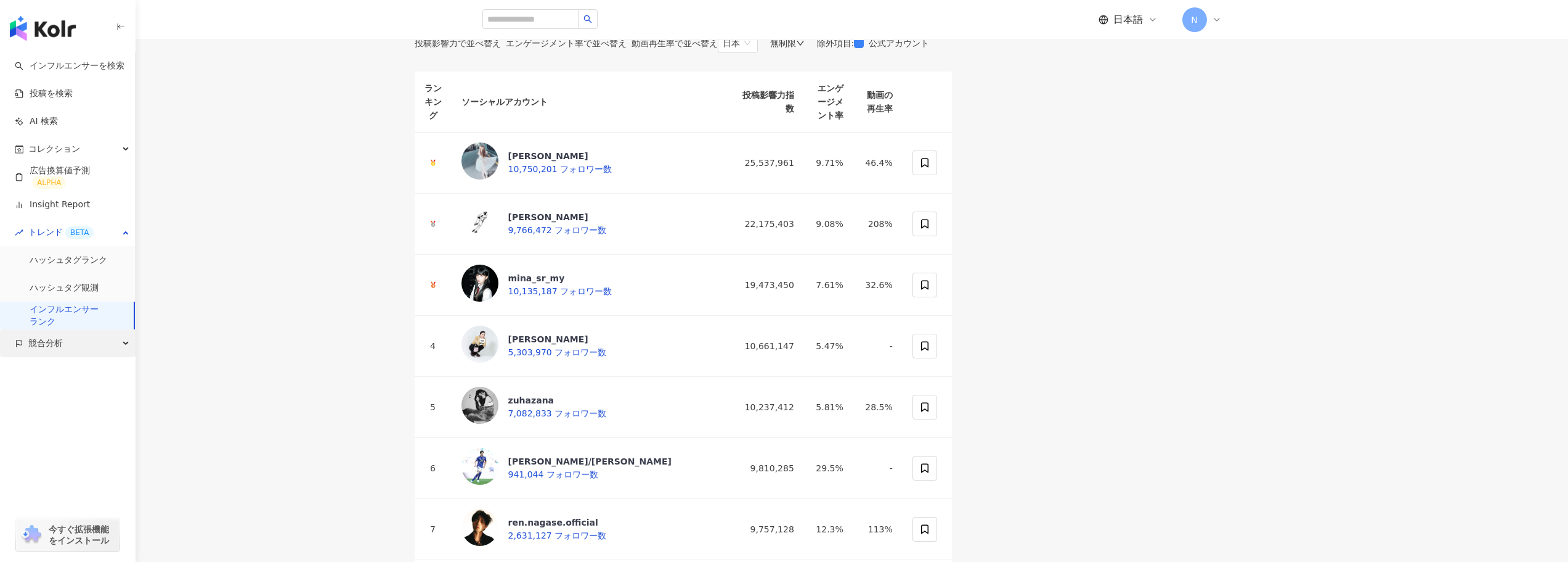
click at [88, 350] on div "競合分析" at bounding box center [67, 343] width 135 height 27
click at [90, 372] on link "アカウント分析" at bounding box center [59, 371] width 60 height 12
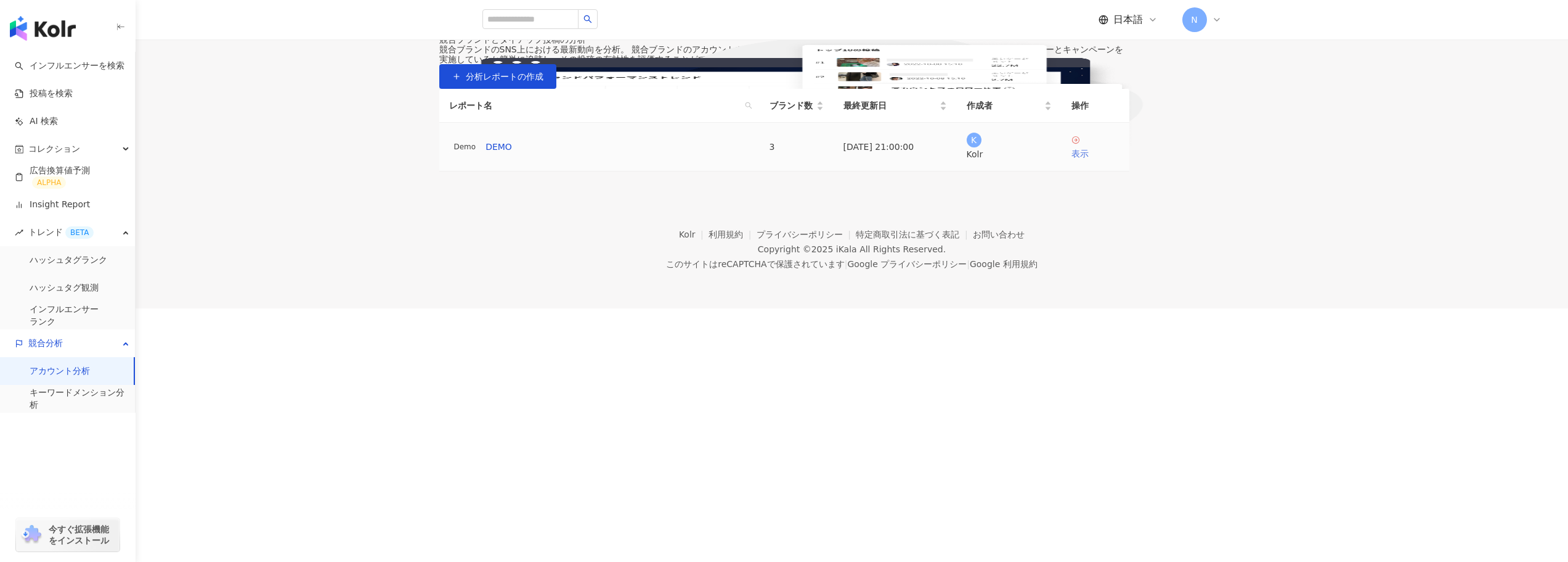
click at [1119, 160] on link "表示" at bounding box center [1095, 147] width 48 height 25
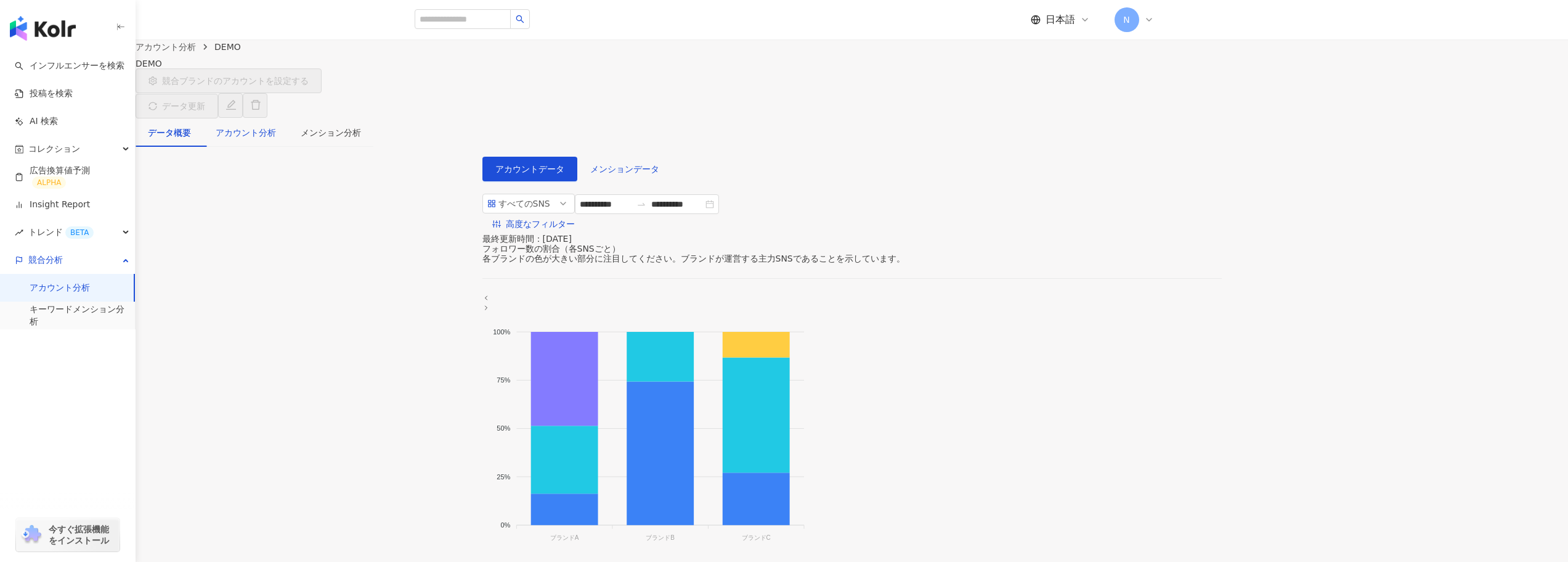
click at [276, 127] on div "アカウント分析" at bounding box center [245, 133] width 60 height 14
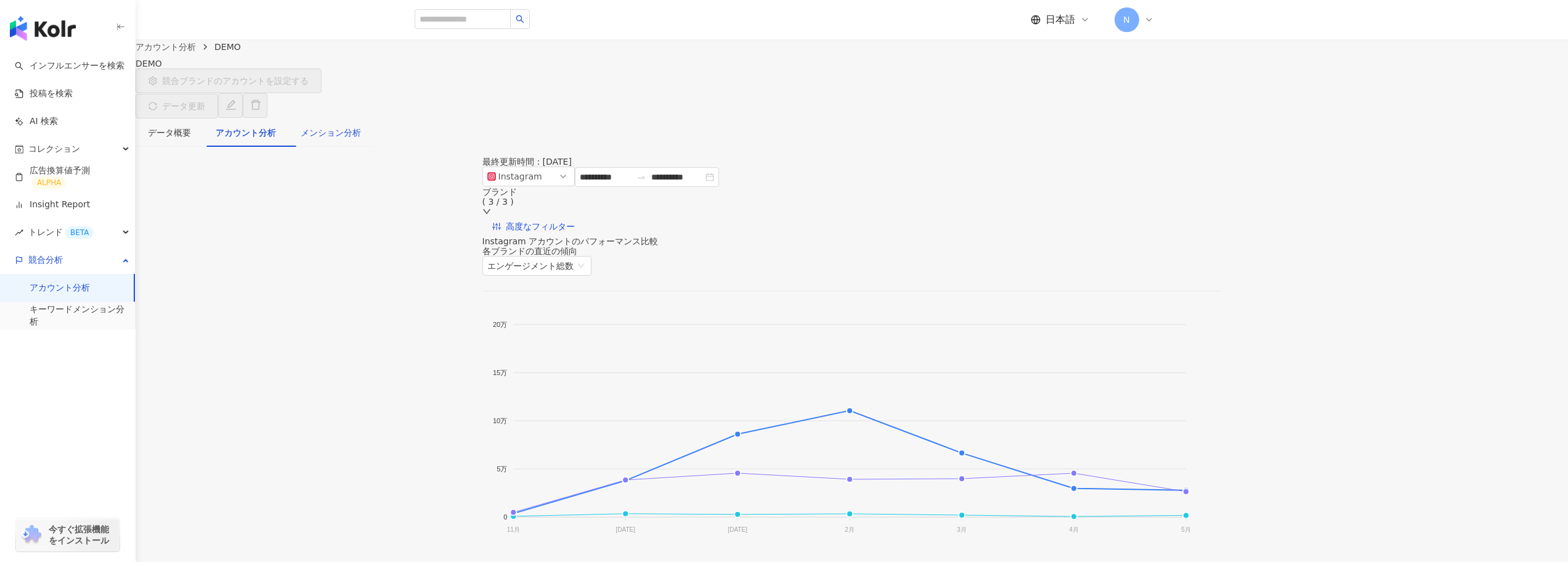
click at [361, 130] on div "メンション分析" at bounding box center [331, 133] width 60 height 14
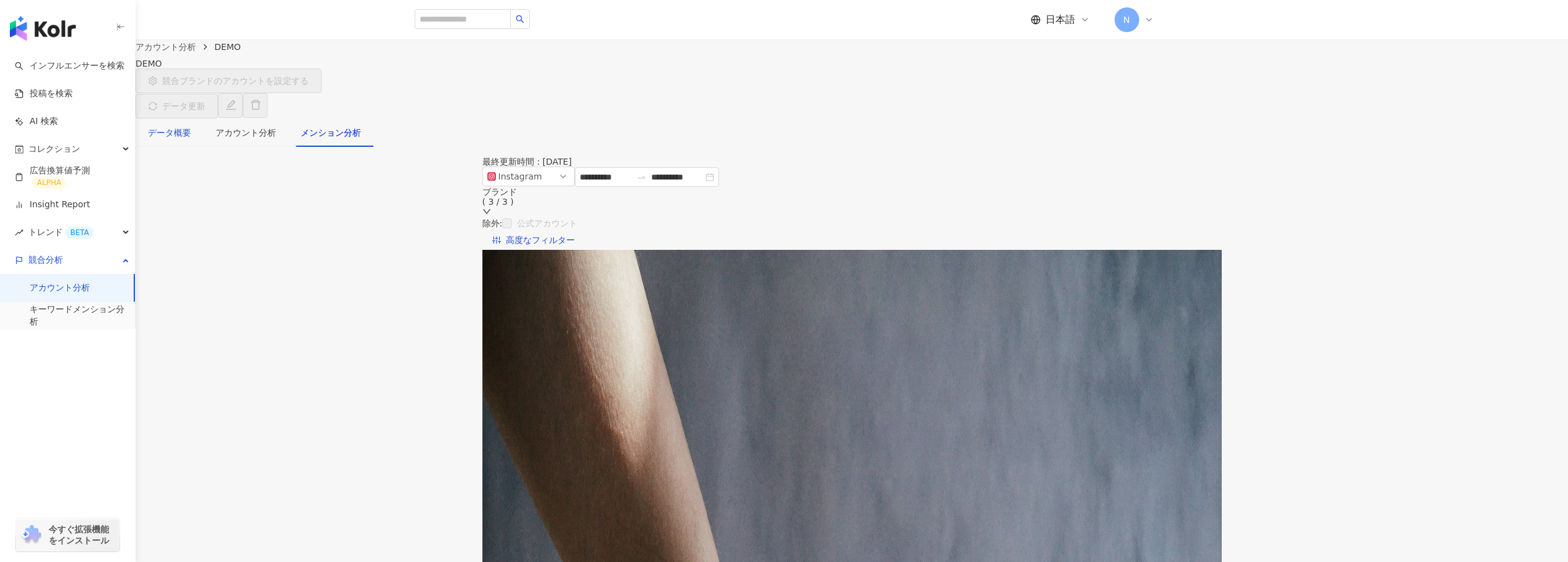
click at [191, 126] on div "データ概要" at bounding box center [169, 133] width 43 height 14
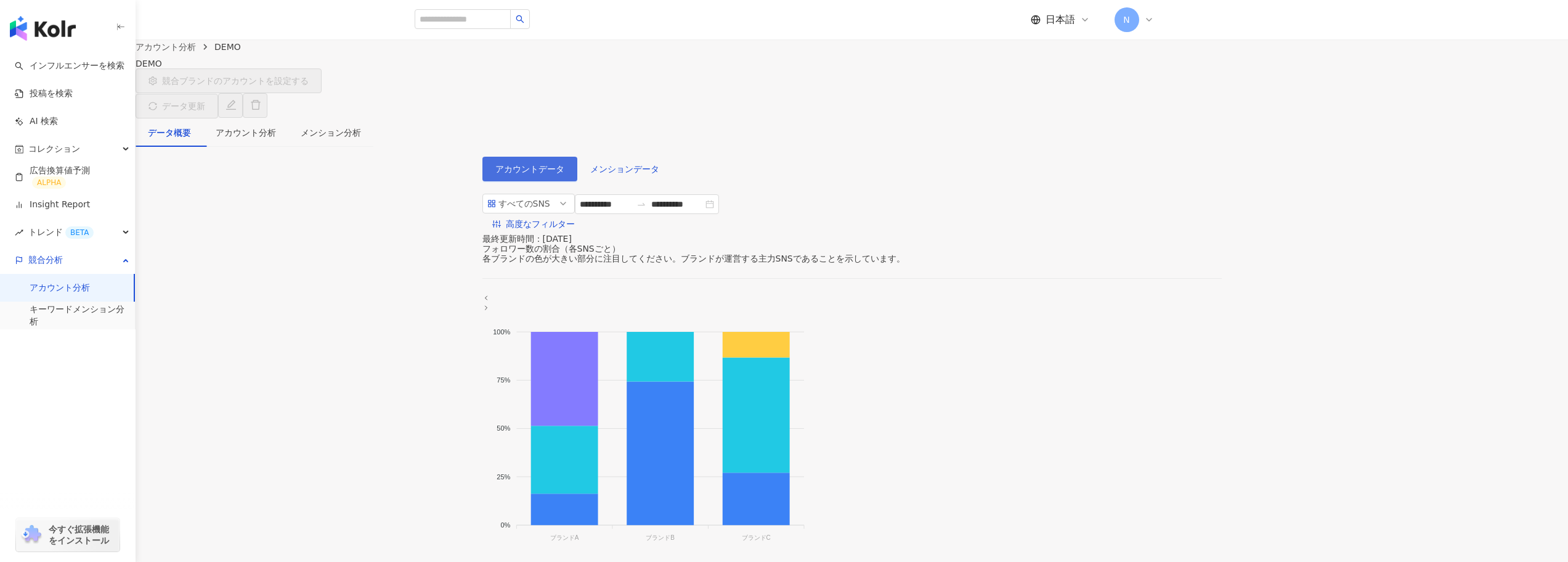
click at [522, 166] on span "アカウントデータ" at bounding box center [530, 169] width 69 height 10
click at [75, 287] on link "アカウント分析" at bounding box center [59, 288] width 60 height 12
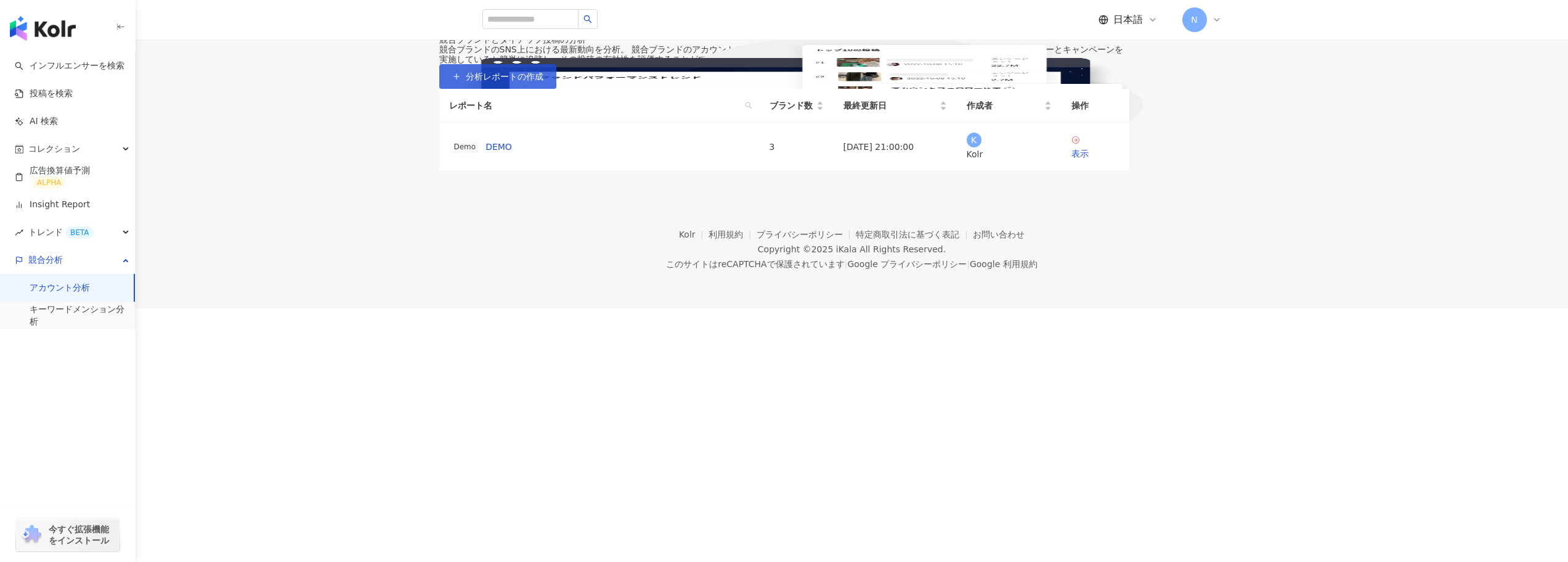
click at [543, 82] on span "分析レポートの作成" at bounding box center [504, 76] width 78 height 10
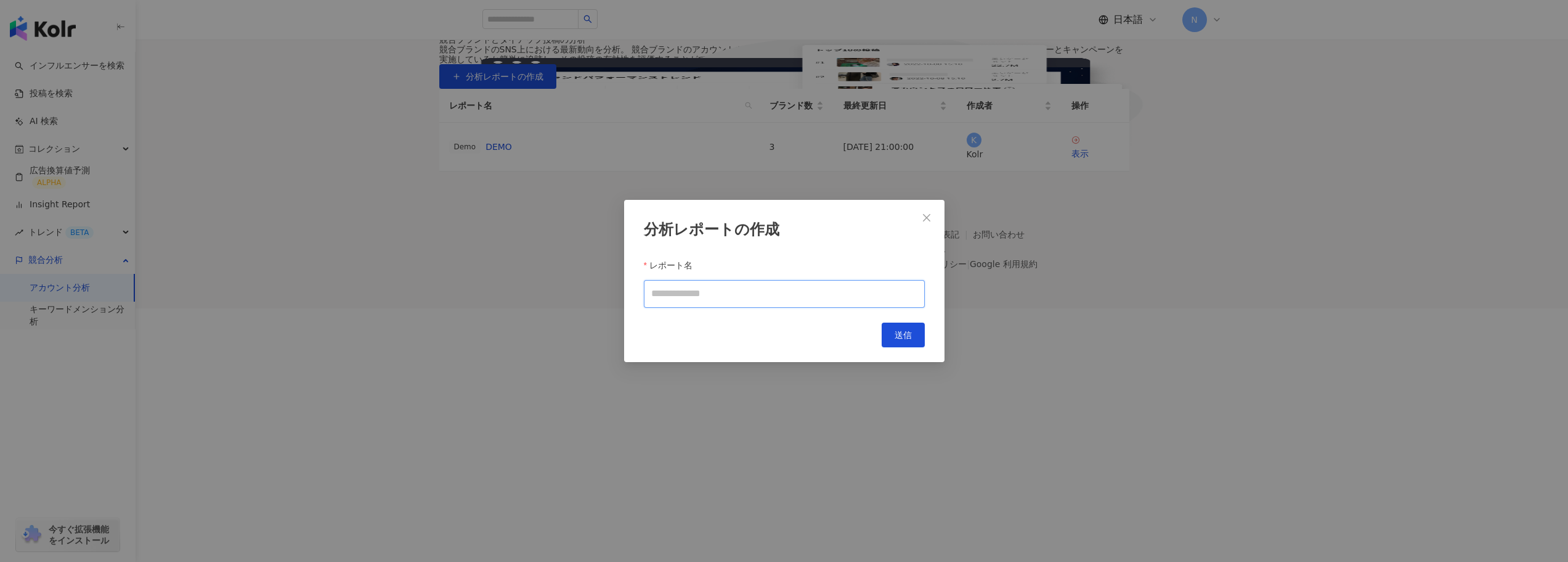
click at [809, 306] on input "レポート名" at bounding box center [784, 294] width 281 height 27
type input "**********"
click at [917, 340] on button "送信" at bounding box center [903, 335] width 43 height 24
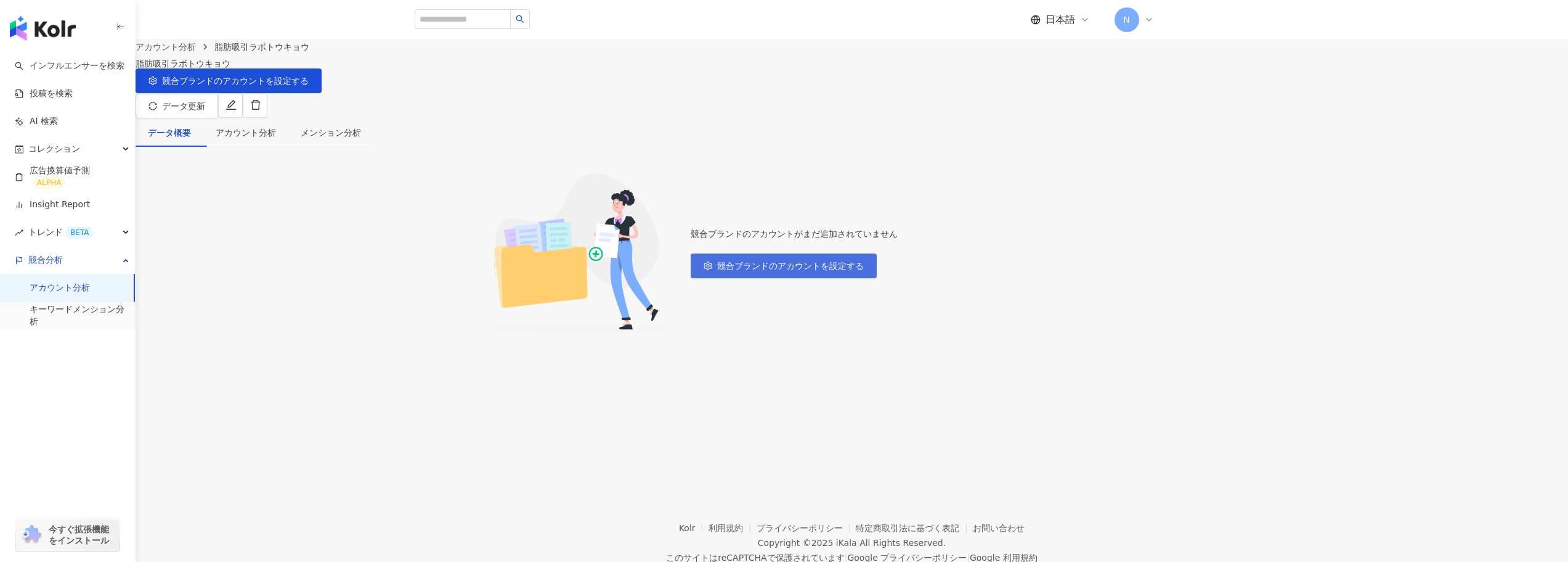
click at [864, 271] on span "競合ブランドのアカウントを設定する" at bounding box center [790, 265] width 146 height 10
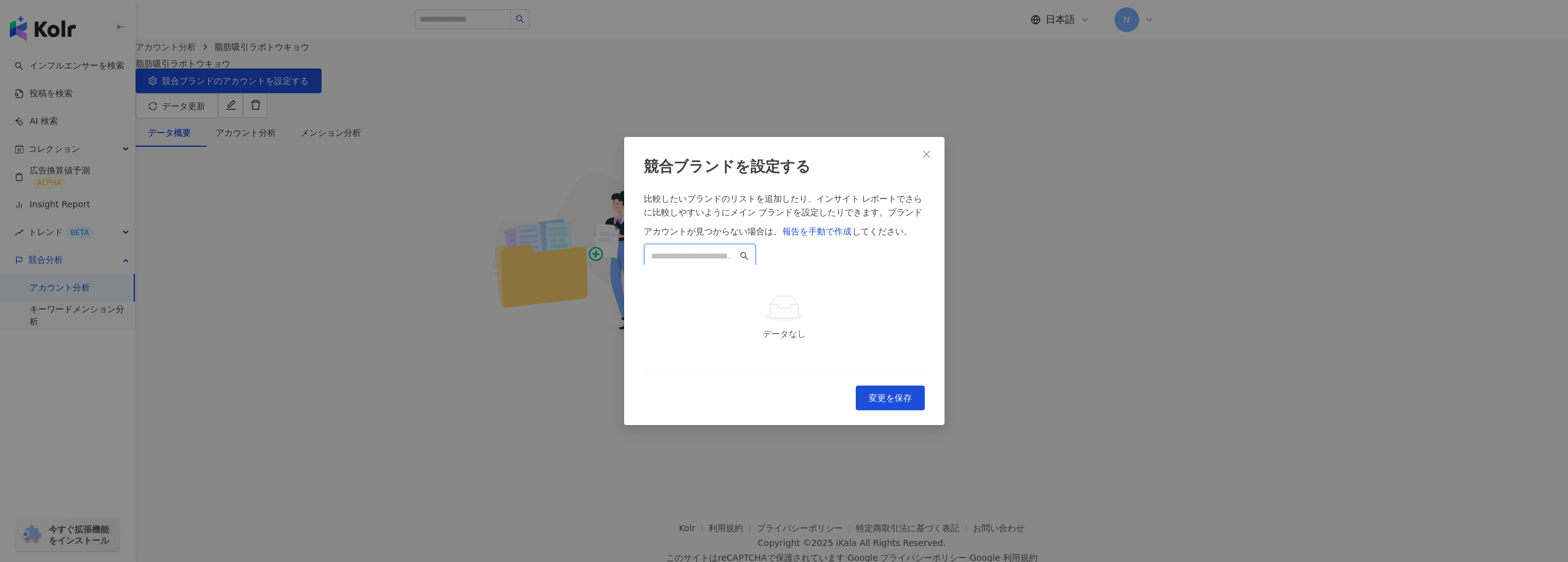
click at [738, 249] on input "search" at bounding box center [694, 256] width 86 height 14
type input "*"
click at [731, 249] on input "*******" at bounding box center [694, 256] width 86 height 14
click at [830, 192] on div "比較したいブランドのリストを追加したり、インサイト レポートでさらに比較しやすいようにメイン ブランドを設定したりできます。 ブランドアカウントが見つからない…" at bounding box center [784, 218] width 281 height 52
click at [794, 192] on div "比較したいブランドのリストを追加したり、インサイト レポートでさらに比較しやすいようにメイン ブランドを設定したりできます。 ブランドアカウントが見つからない…" at bounding box center [784, 218] width 281 height 52
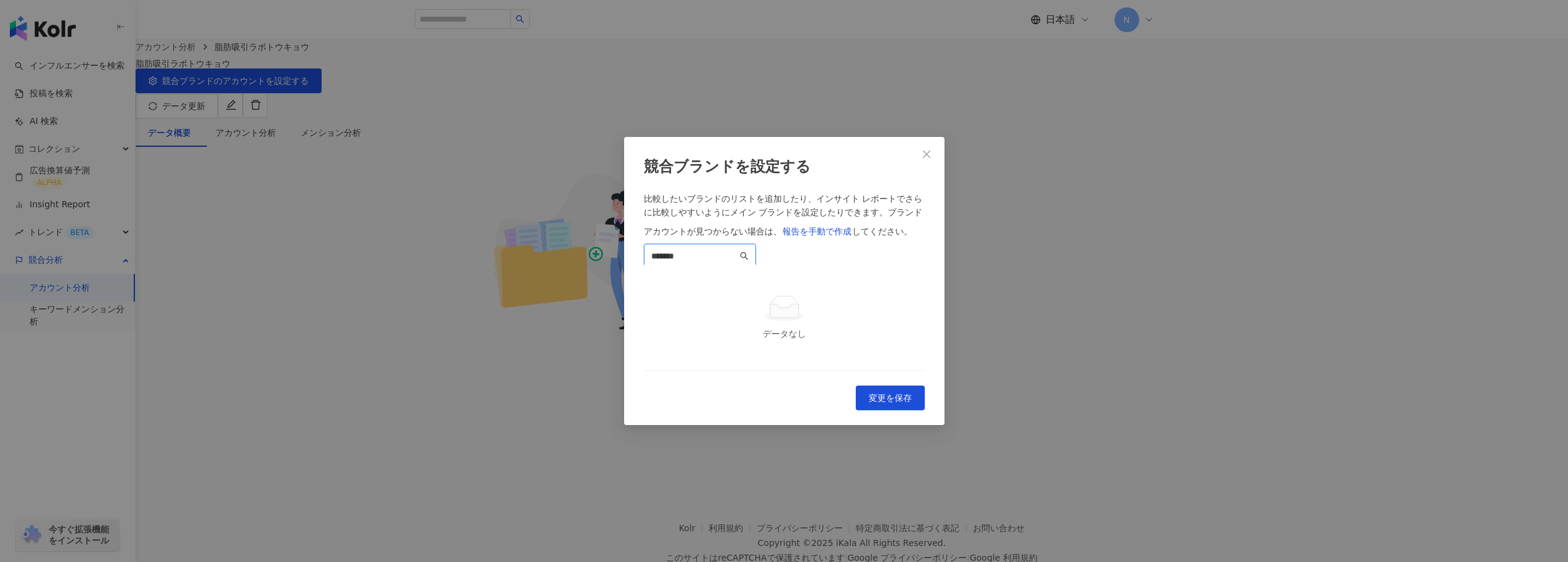
click at [727, 249] on input "*******" at bounding box center [694, 256] width 86 height 14
paste input "**********"
type input "**********"
click at [848, 267] on td "データなし" at bounding box center [784, 317] width 281 height 106
click at [779, 301] on icon at bounding box center [785, 308] width 40 height 27
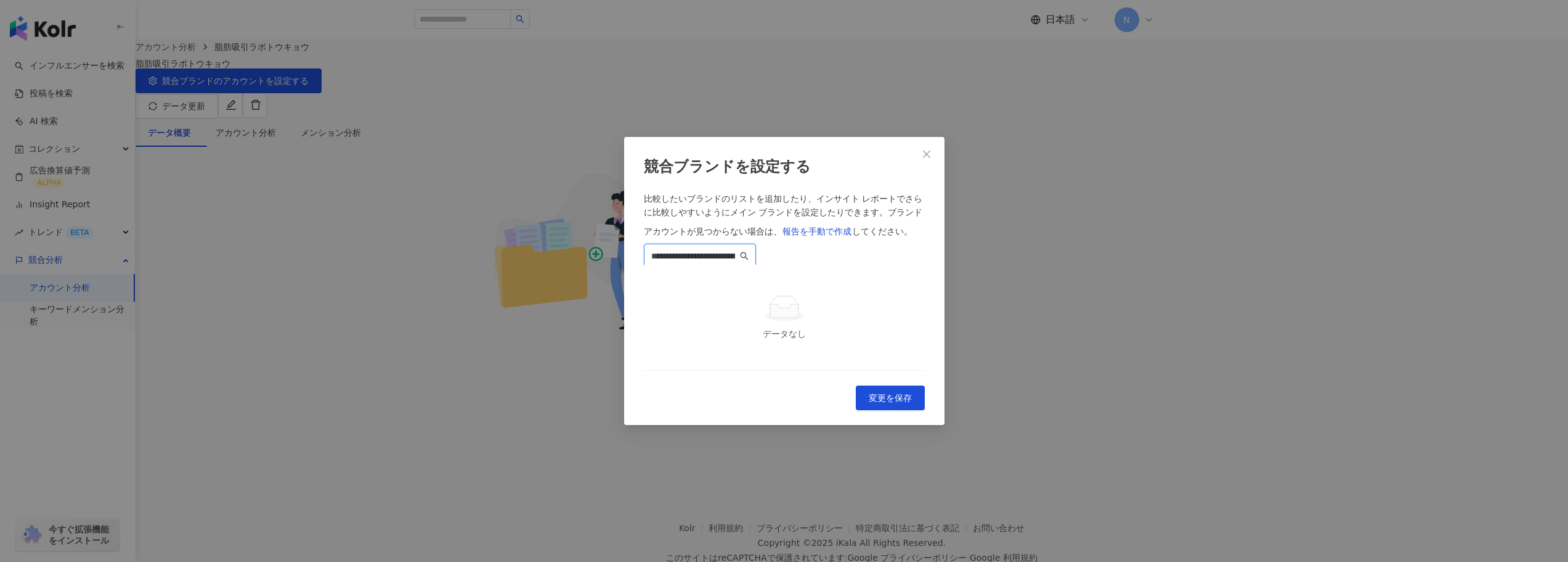
click at [738, 249] on input "**********" at bounding box center [694, 256] width 86 height 14
click at [828, 219] on button "報告を手動で作成" at bounding box center [817, 231] width 70 height 24
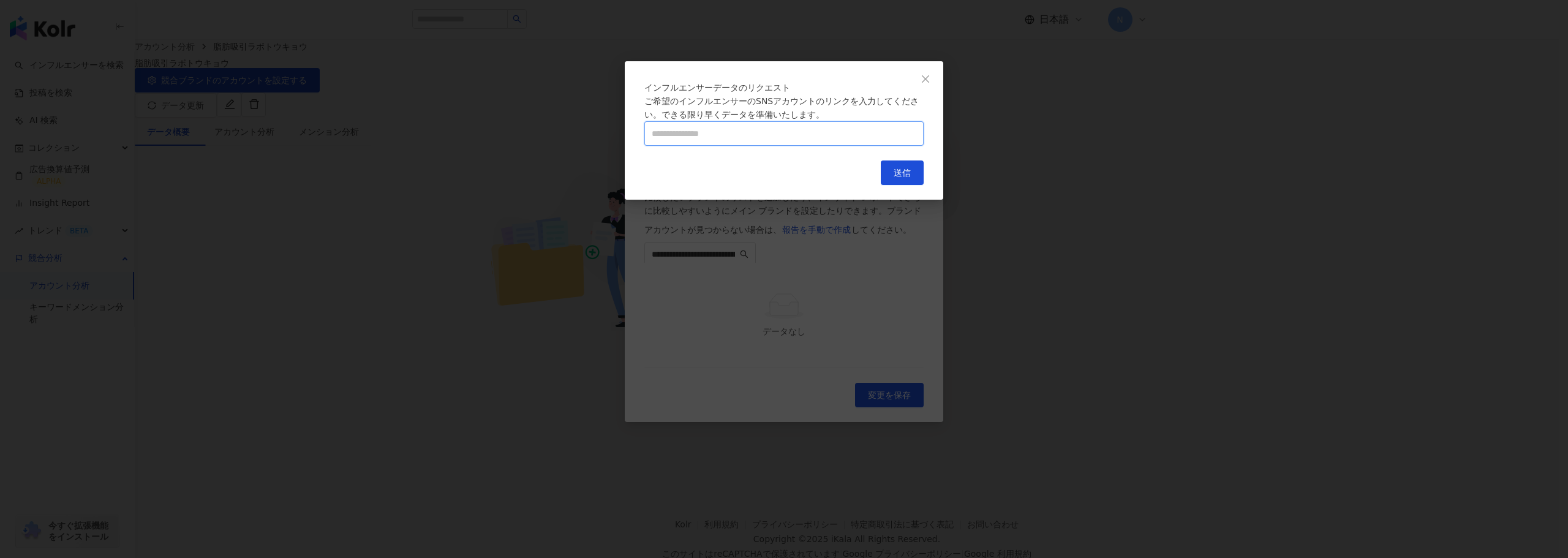
click at [822, 145] on input "text" at bounding box center [784, 133] width 280 height 24
paste input "**********"
type input "**********"
click at [843, 185] on div "キャンセル 送信" at bounding box center [784, 173] width 280 height 24
click at [898, 178] on span "送信" at bounding box center [902, 173] width 17 height 10
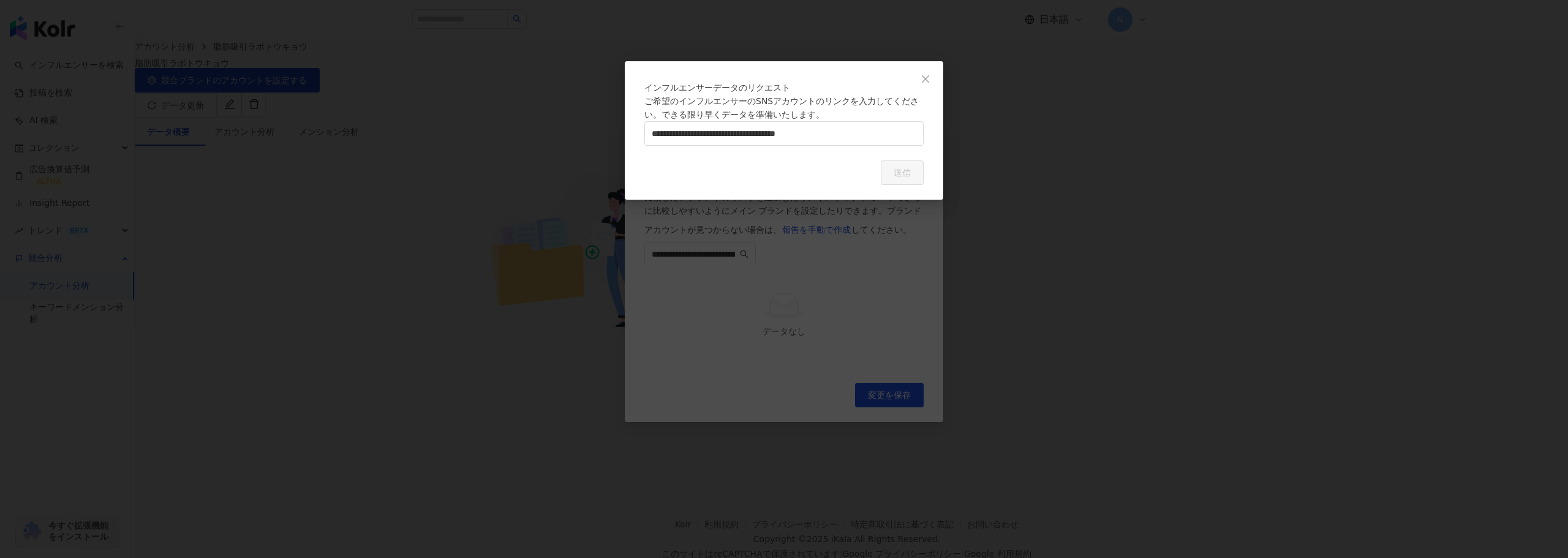
click at [829, 185] on div "キャンセル 送信" at bounding box center [784, 173] width 280 height 24
click at [743, 145] on input "**********" at bounding box center [784, 133] width 280 height 24
click at [922, 82] on icon "close" at bounding box center [926, 79] width 10 height 10
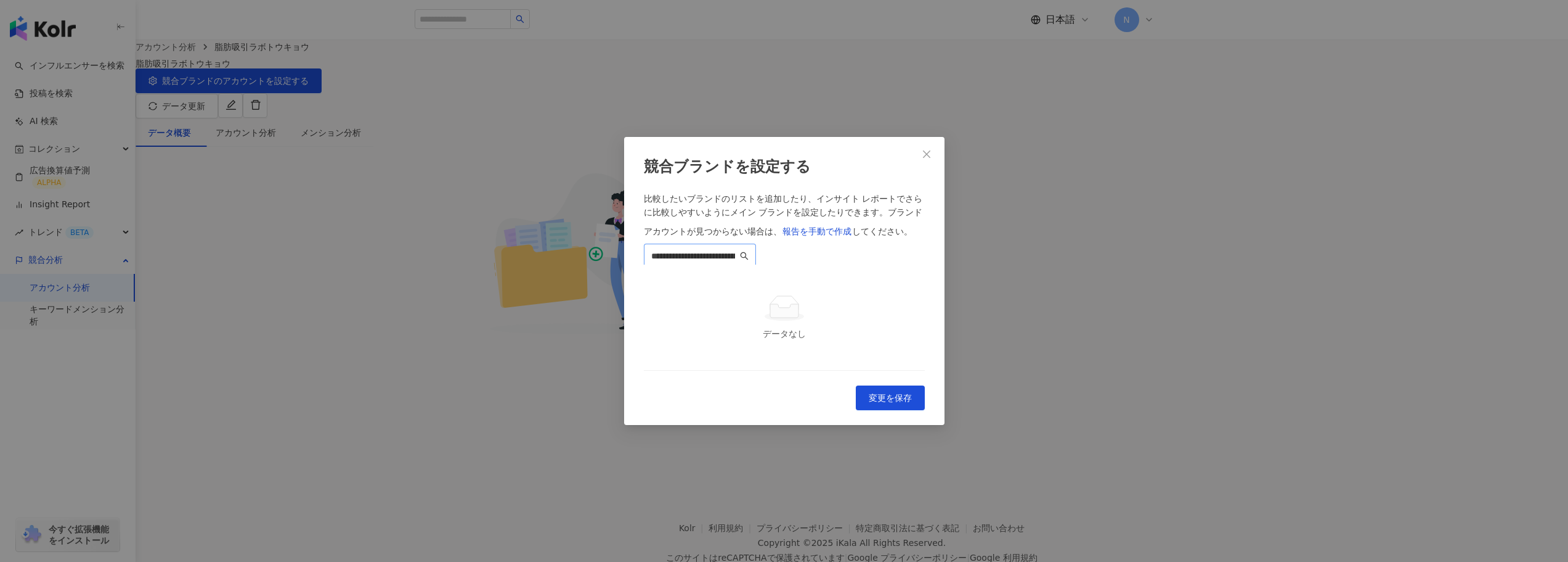
click at [756, 243] on span "**********" at bounding box center [699, 255] width 112 height 24
paste input "****"
type input "**********"
click at [870, 294] on div at bounding box center [785, 308] width 251 height 27
click at [821, 226] on span "報告を手動で作成" at bounding box center [817, 231] width 69 height 10
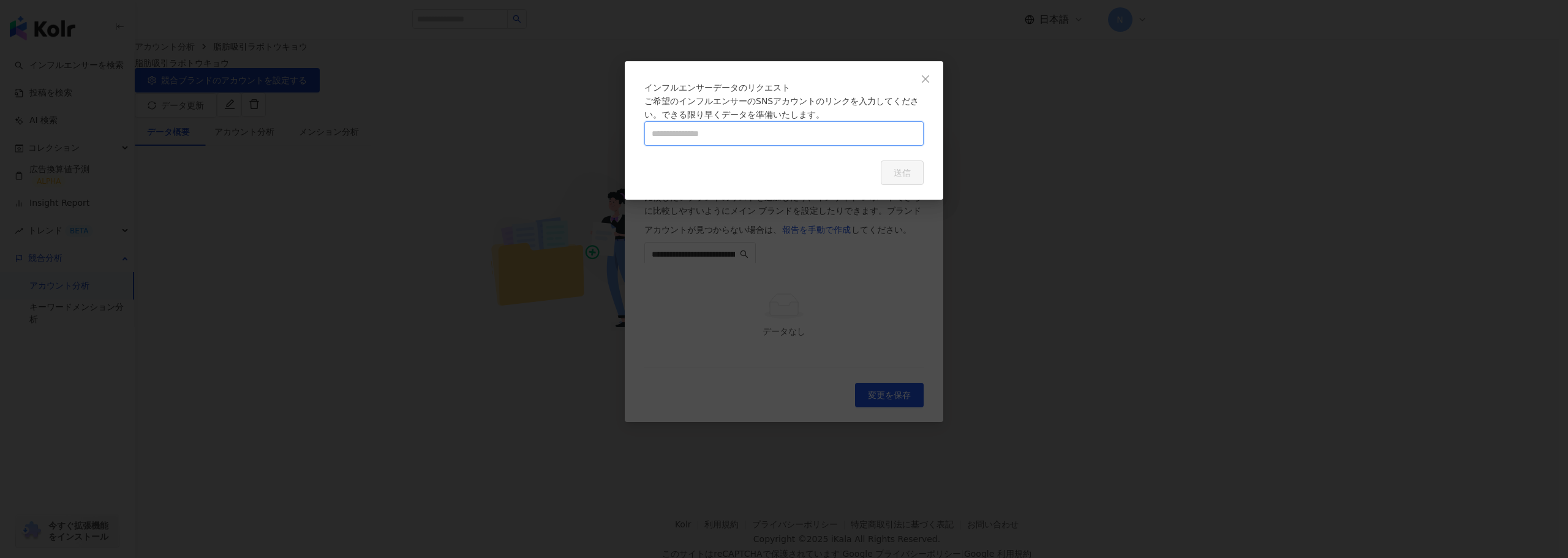
click at [796, 145] on input "text" at bounding box center [784, 133] width 280 height 24
paste input "**********"
type input "**********"
click at [796, 185] on div "キャンセル 送信" at bounding box center [784, 173] width 280 height 24
click at [844, 145] on input "**********" at bounding box center [784, 133] width 280 height 24
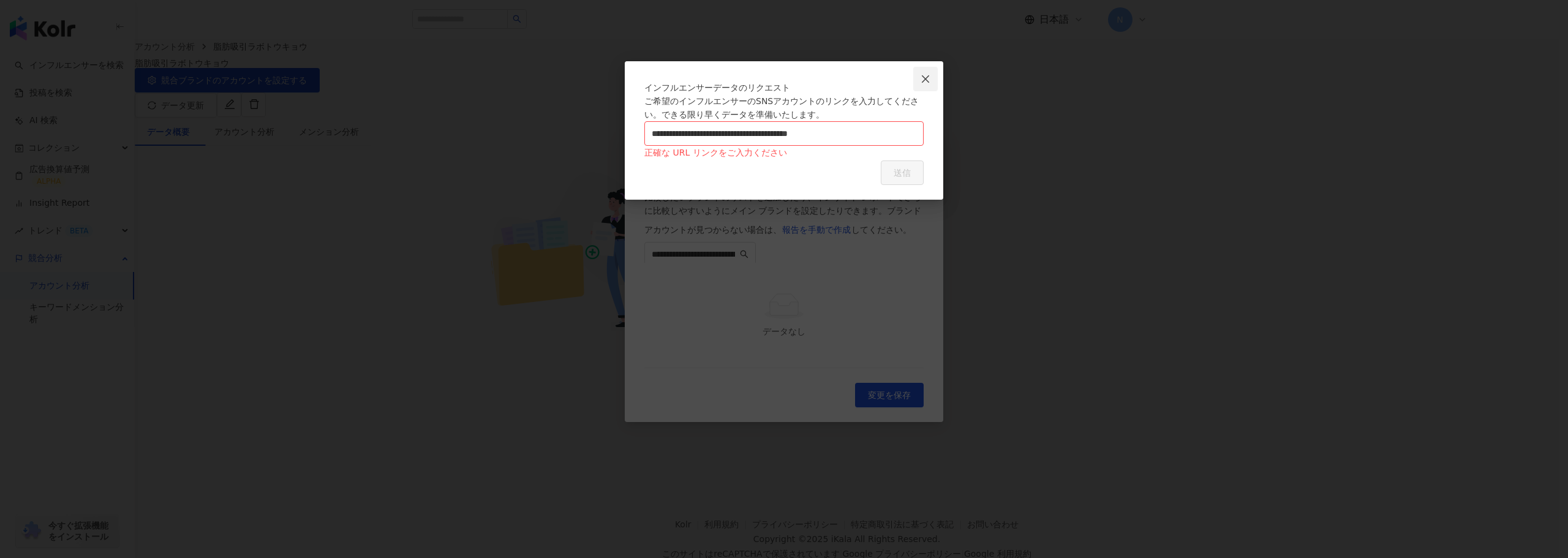
click at [923, 86] on button "Close" at bounding box center [926, 79] width 24 height 24
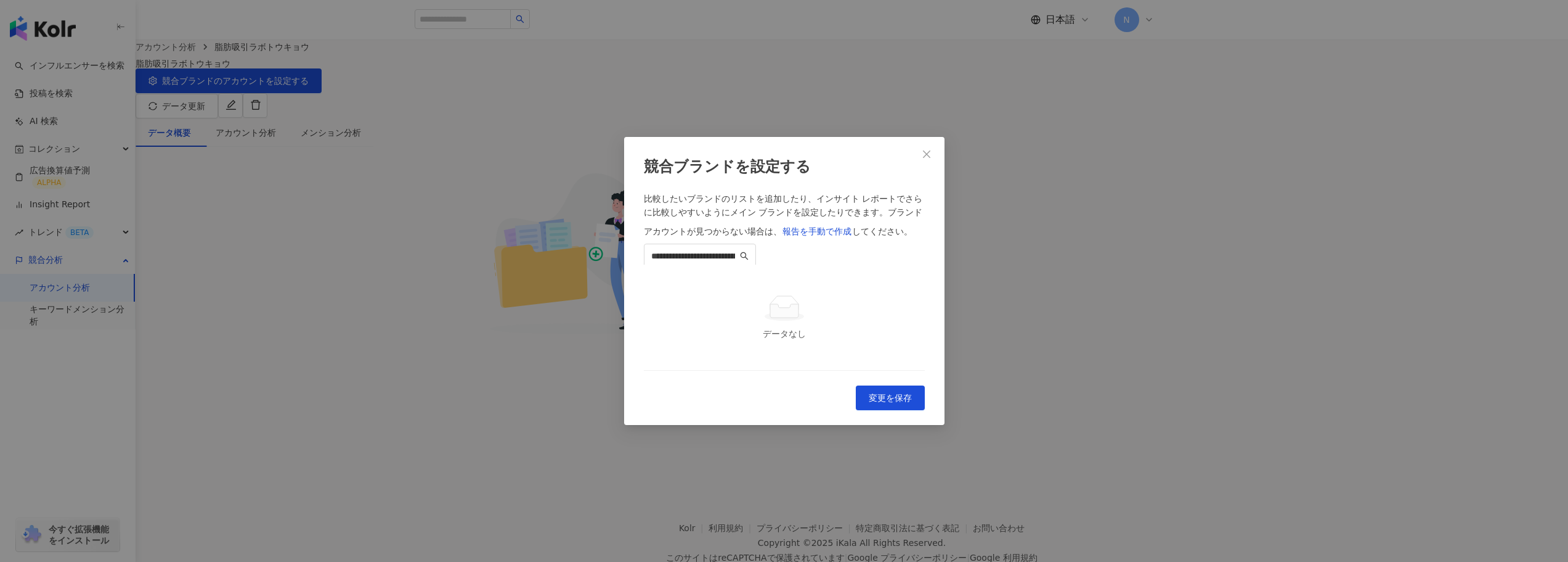
click at [802, 347] on td "データなし" at bounding box center [784, 317] width 281 height 106
click at [919, 149] on span "Close" at bounding box center [926, 154] width 24 height 10
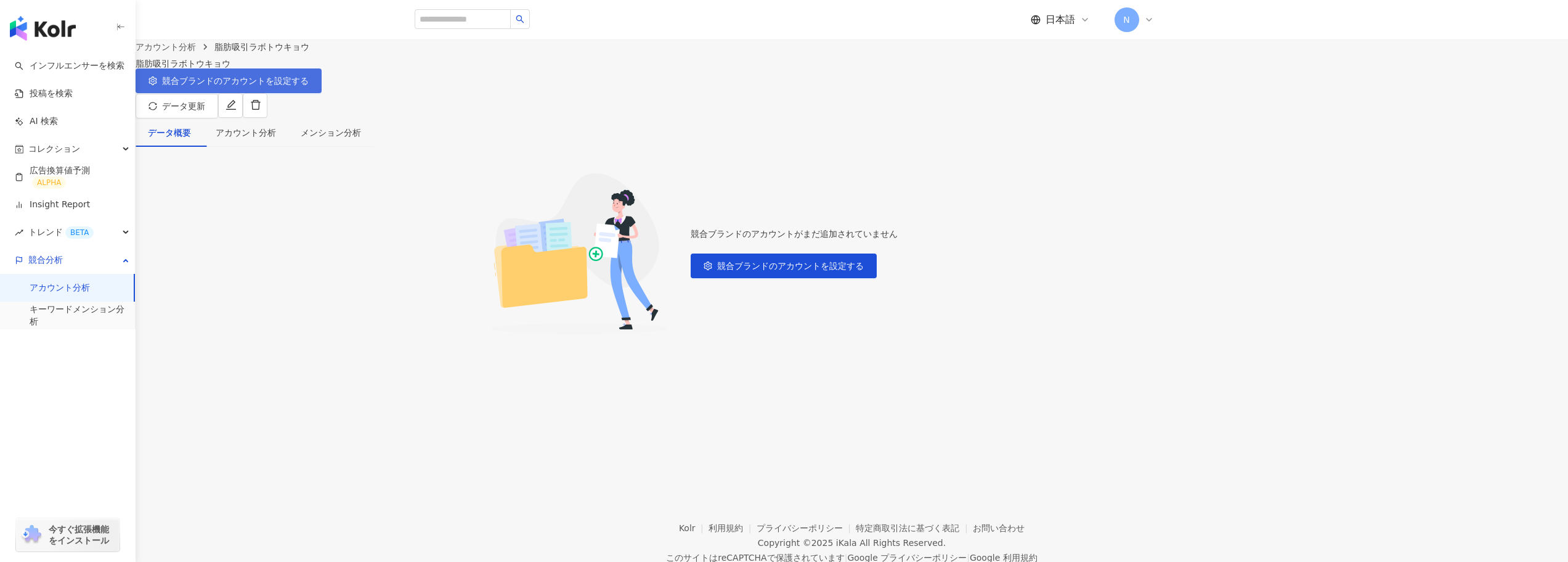
click at [309, 85] on span "競合ブランドのアカウントを設定する" at bounding box center [235, 80] width 146 height 10
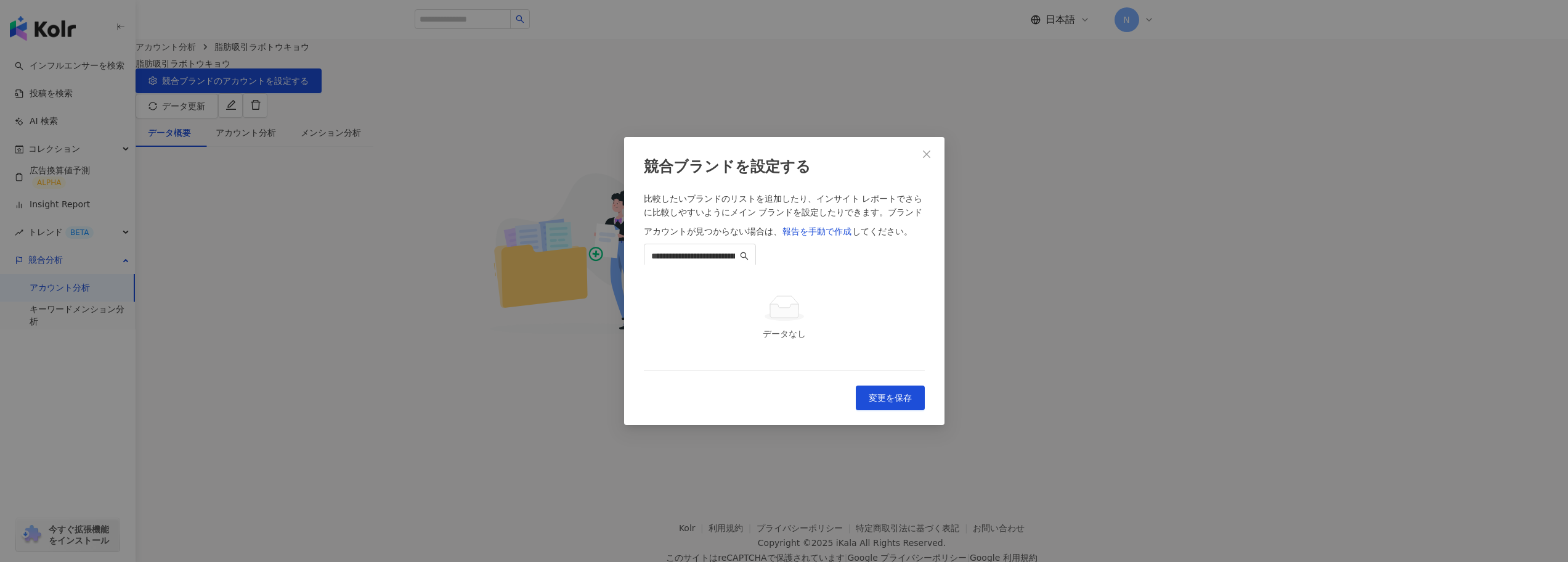
click at [586, 236] on div "**********" at bounding box center [784, 281] width 1568 height 562
click at [507, 143] on div "**********" at bounding box center [784, 281] width 1568 height 562
click at [922, 149] on icon "close" at bounding box center [926, 154] width 10 height 10
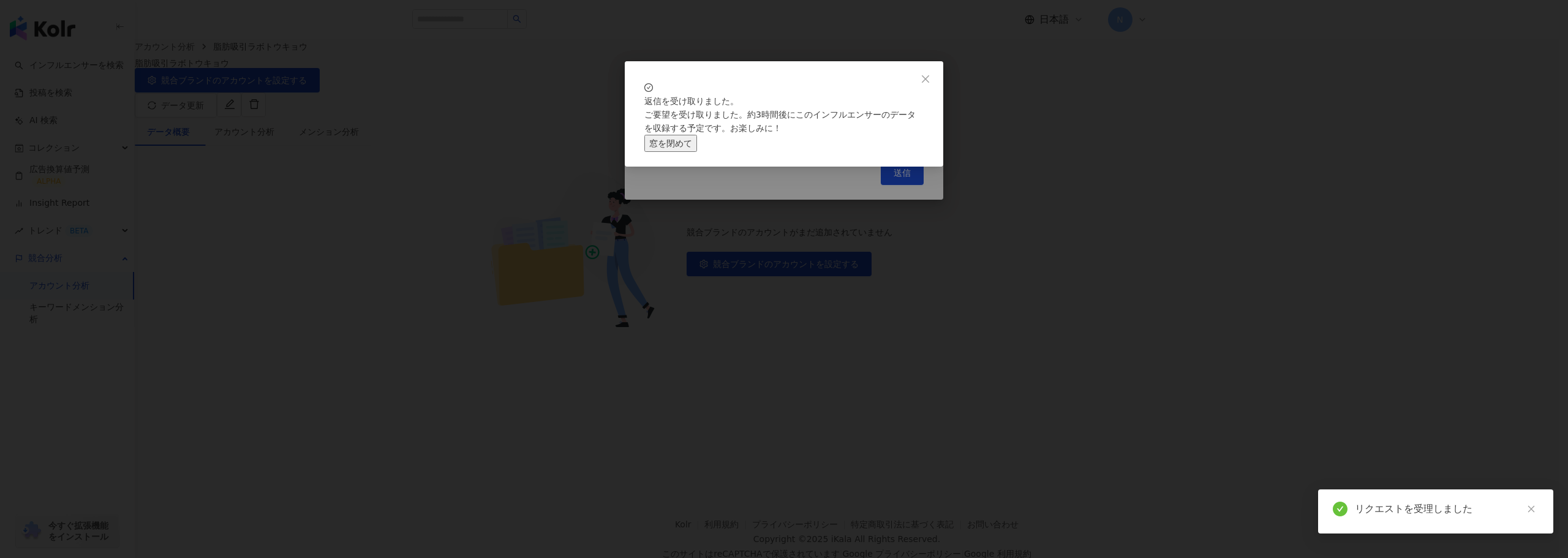
click at [697, 152] on button "窓を閉めて" at bounding box center [671, 143] width 53 height 17
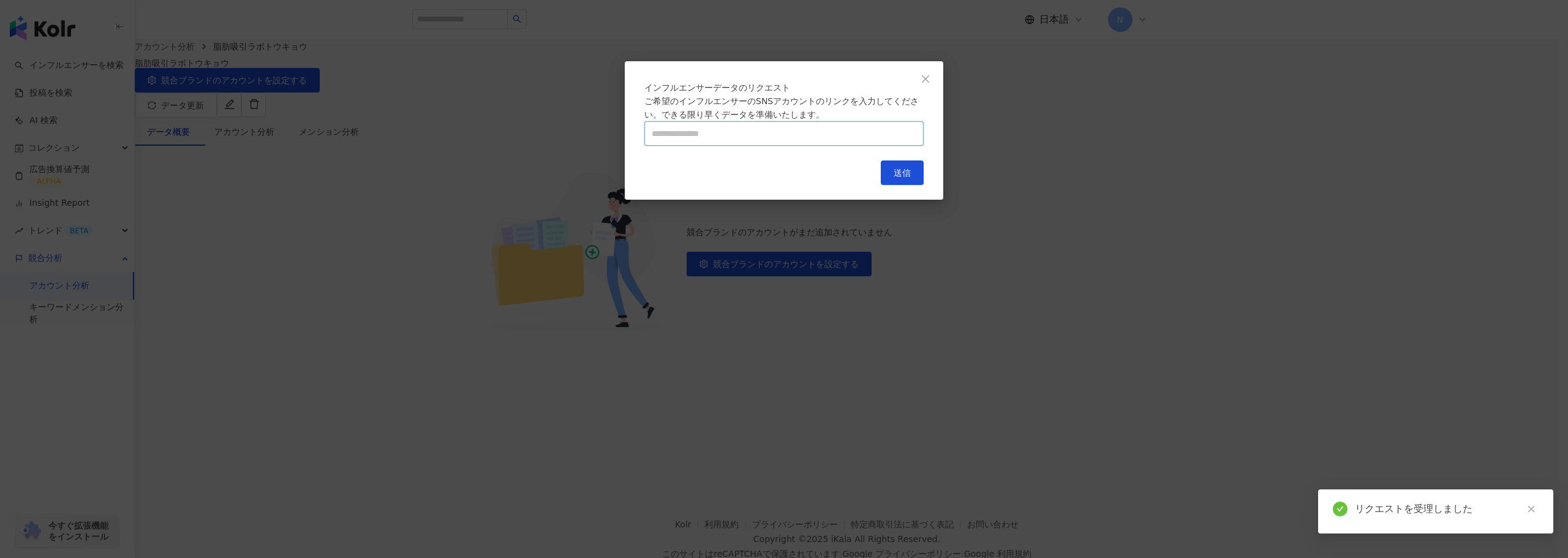
click at [813, 145] on input "text" at bounding box center [784, 133] width 280 height 24
paste input "**********"
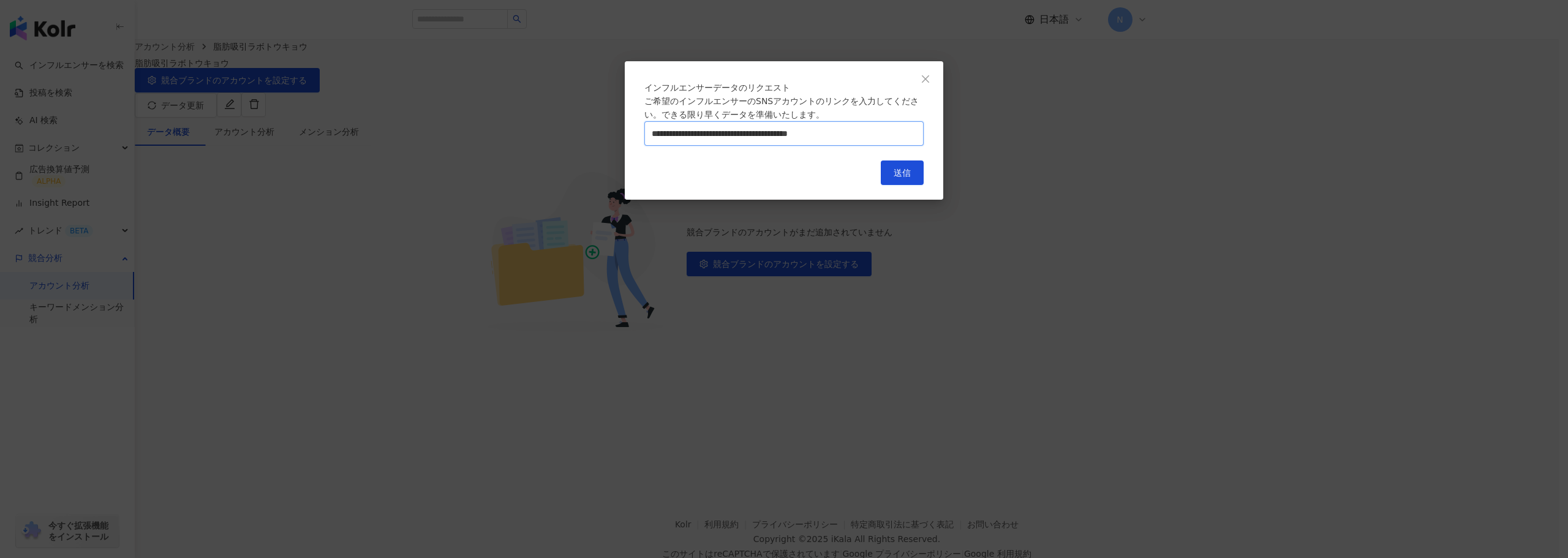
type input "**********"
click at [805, 185] on div "キャンセル 送信" at bounding box center [784, 173] width 280 height 24
click at [917, 79] on span "Close" at bounding box center [926, 79] width 24 height 10
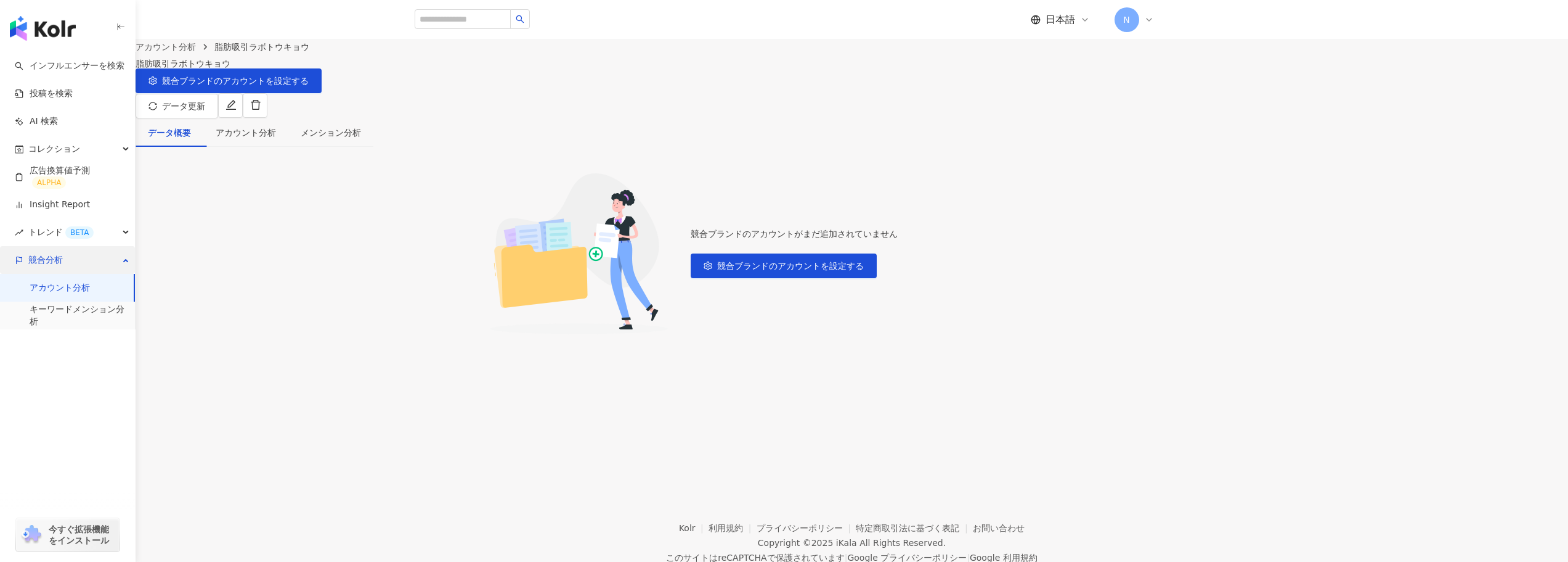
click at [92, 262] on div "競合分析" at bounding box center [67, 260] width 135 height 27
click at [44, 265] on span "競合分析" at bounding box center [45, 260] width 34 height 27
click at [44, 282] on link "アカウント分析" at bounding box center [59, 288] width 60 height 12
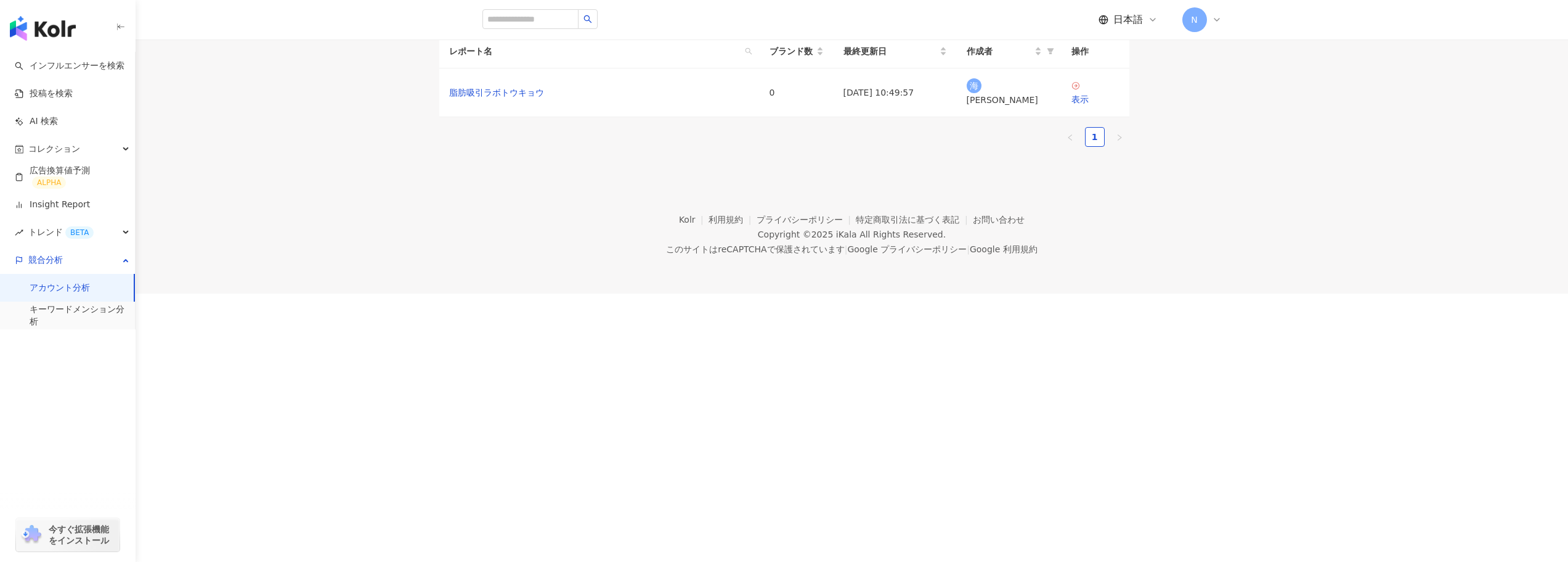
click at [1192, 14] on span "N" at bounding box center [1194, 20] width 6 height 14
click at [951, 34] on div "アカウント分析 分析レポートの作成" at bounding box center [784, 17] width 1568 height 34
click at [1119, 106] on div "表示" at bounding box center [1095, 99] width 48 height 14
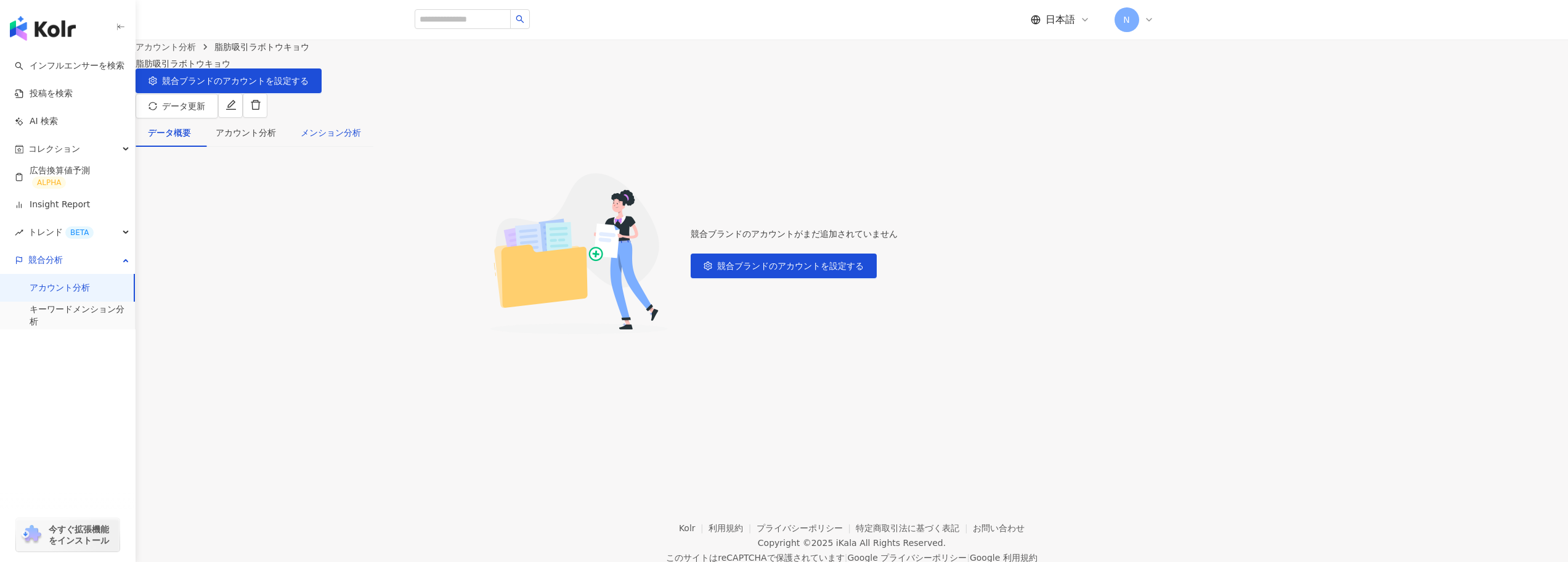
click at [361, 127] on div "メンション分析" at bounding box center [331, 133] width 60 height 14
click at [288, 133] on div "アカウント分析" at bounding box center [246, 132] width 85 height 28
click at [191, 127] on div "データ概要" at bounding box center [169, 133] width 43 height 14
click at [864, 271] on span "競合ブランドのアカウントを設定する" at bounding box center [790, 265] width 146 height 10
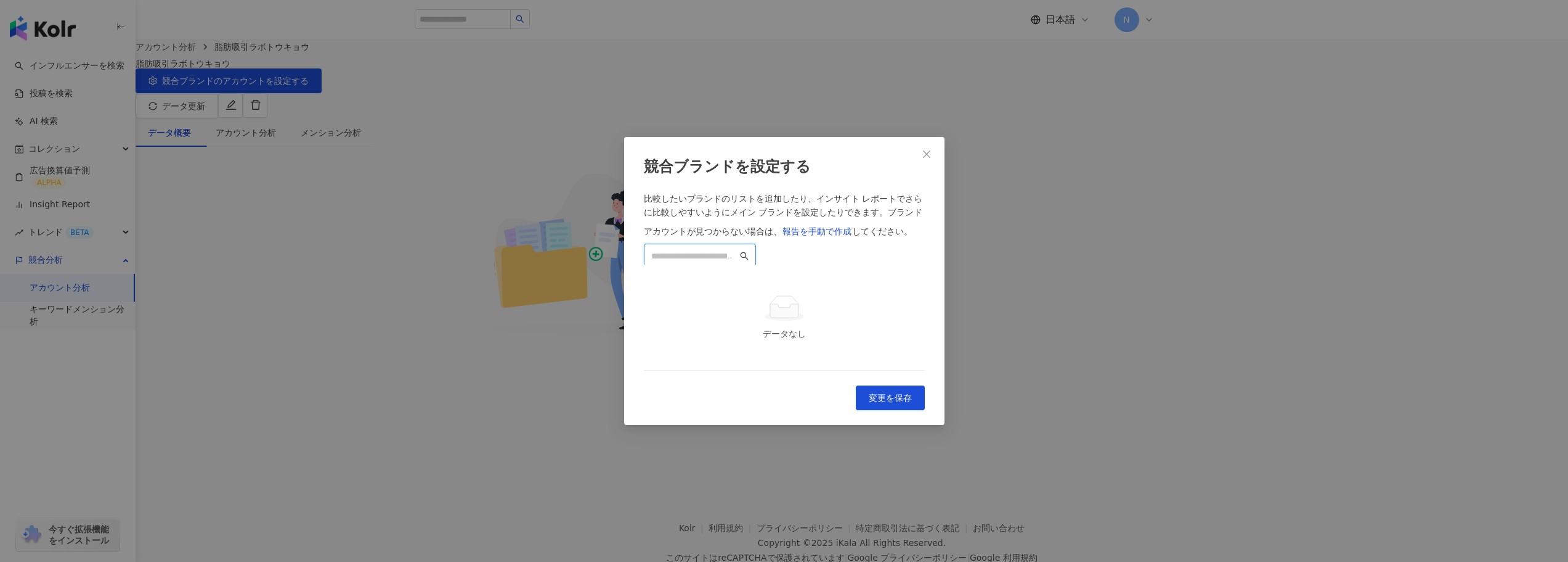
click at [738, 249] on input "search" at bounding box center [694, 256] width 86 height 14
